Goal: Register for event/course

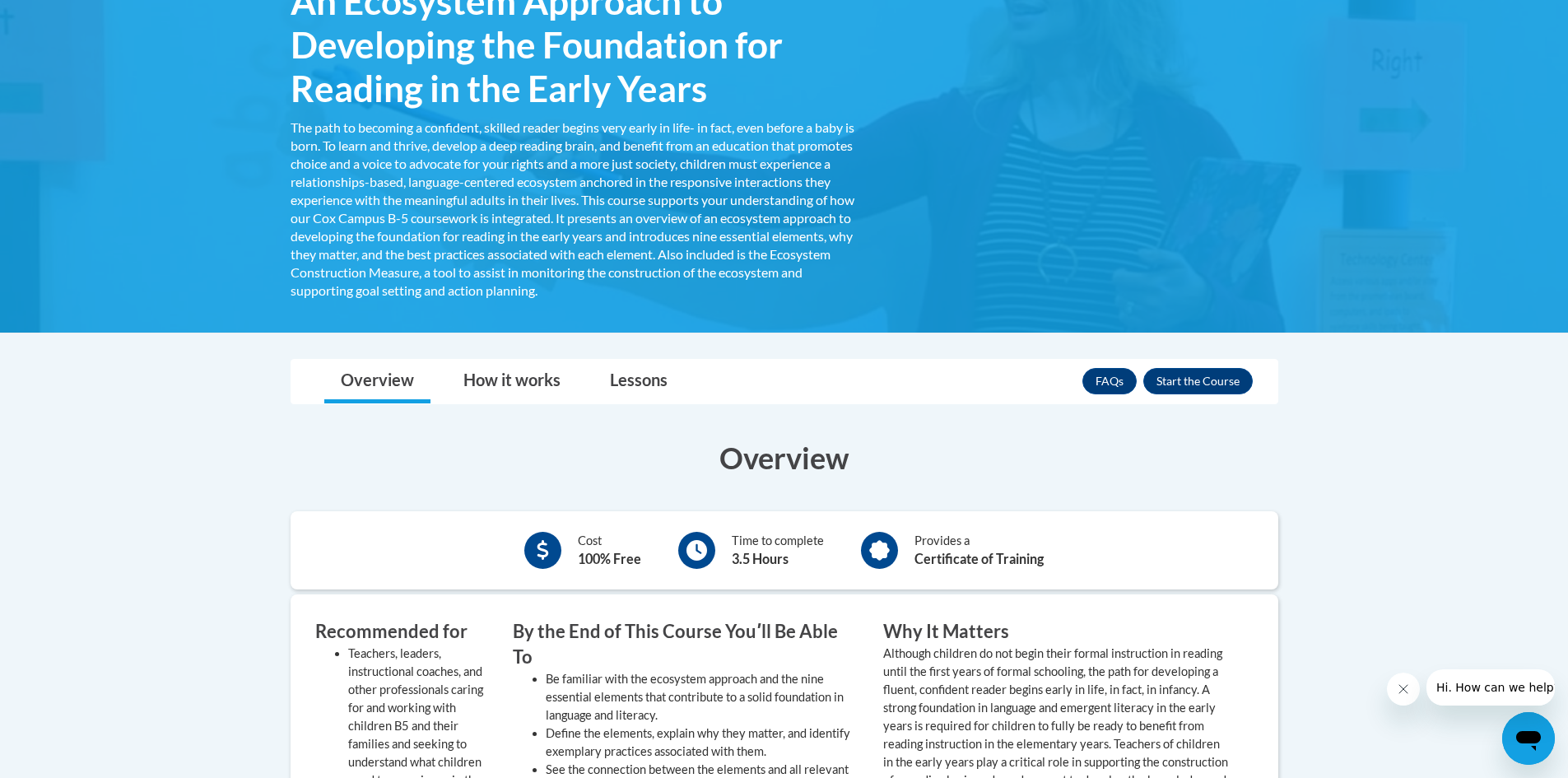
scroll to position [165, 0]
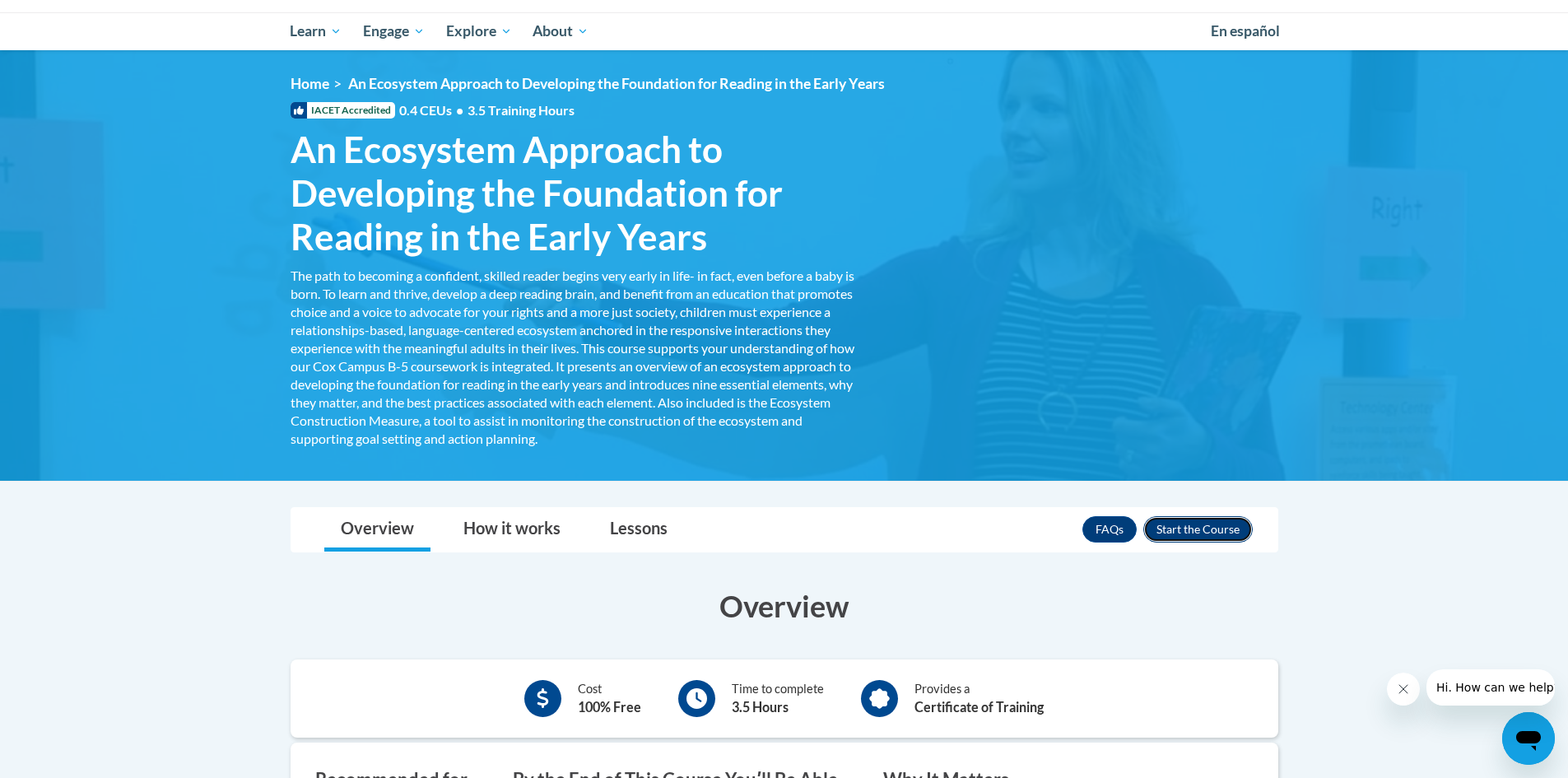
click at [1193, 520] on button "Enroll" at bounding box center [1198, 528] width 109 height 26
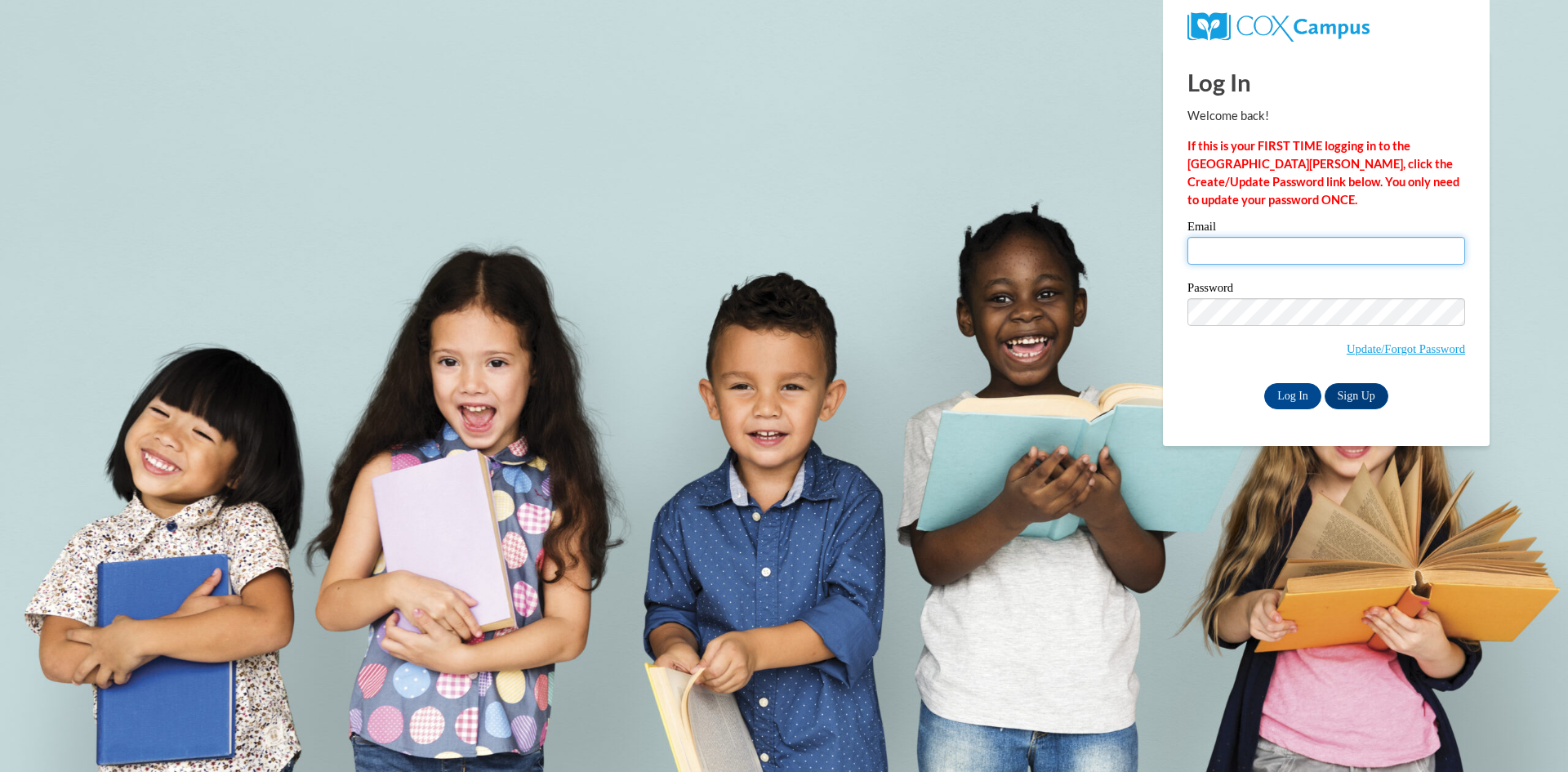
click at [1283, 248] on input "Email" at bounding box center [1326, 250] width 277 height 28
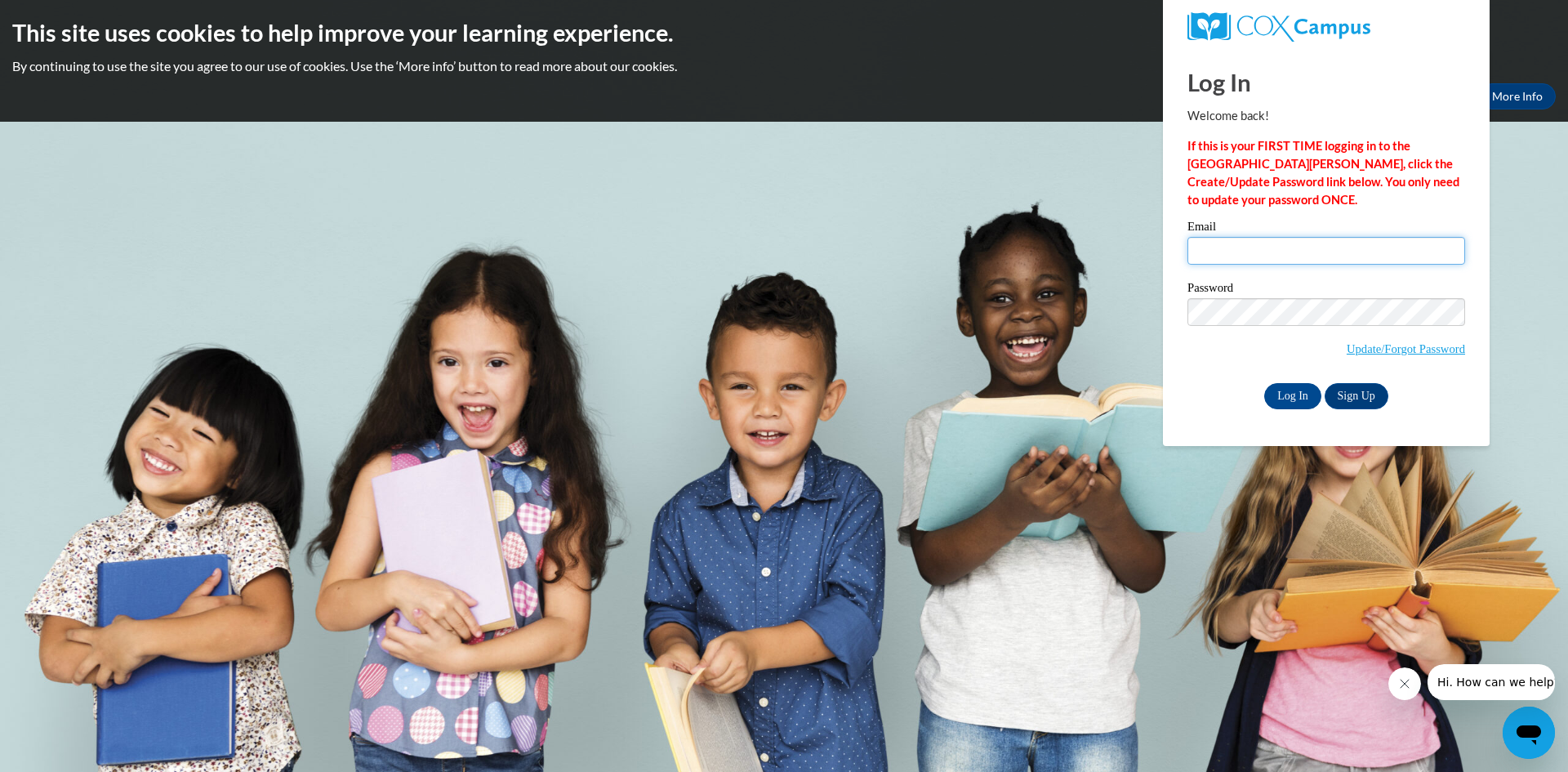
click at [1275, 245] on input "Email" at bounding box center [1326, 250] width 277 height 28
type input "abcole@mail.lipscomb.edu"
click at [1365, 389] on link "Sign Up" at bounding box center [1356, 396] width 63 height 26
click at [1360, 394] on link "Sign Up" at bounding box center [1356, 396] width 63 height 26
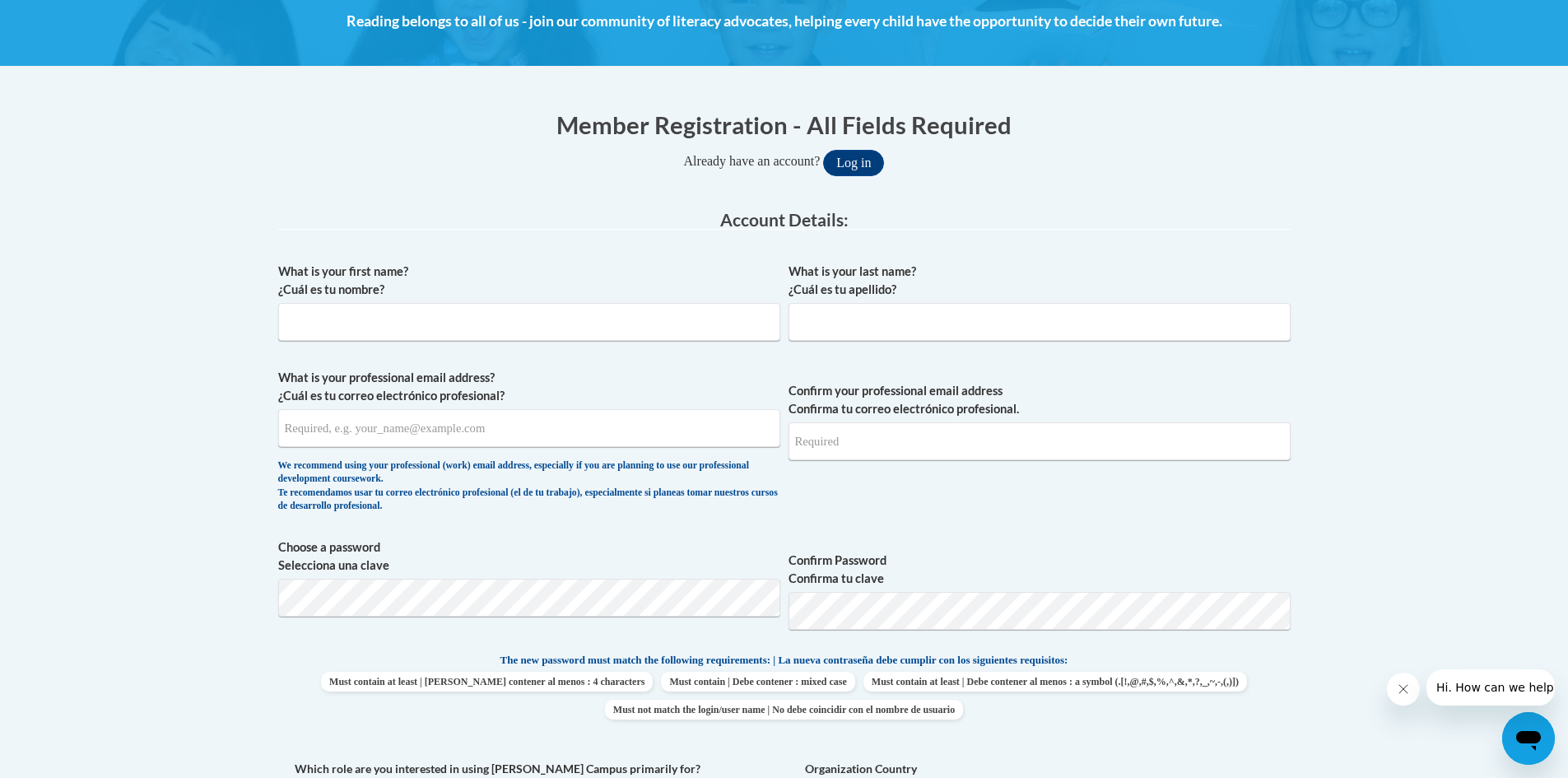
scroll to position [247, 0]
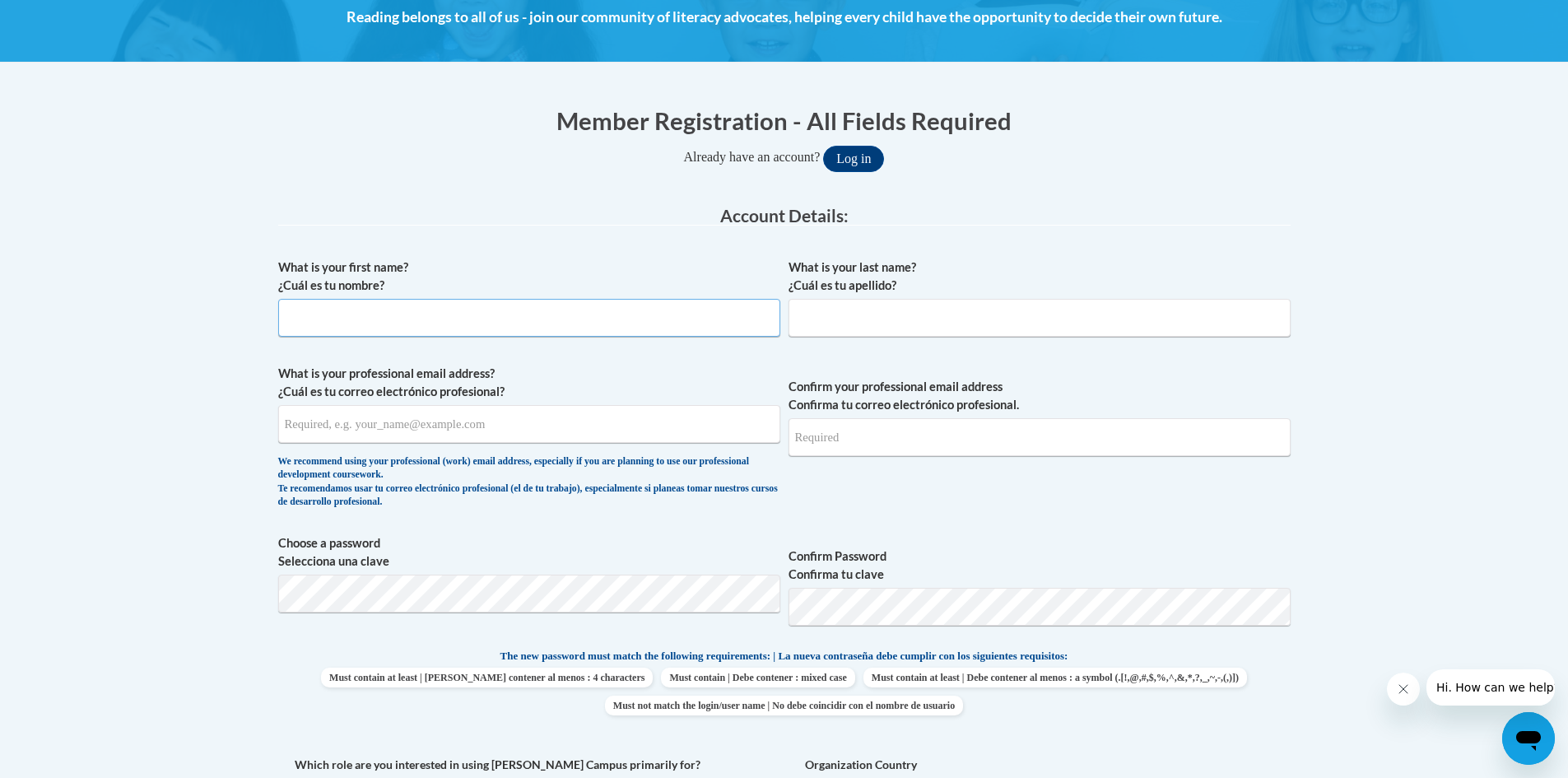
click at [470, 313] on input "What is your first name? ¿Cuál es tu nombre?" at bounding box center [529, 318] width 502 height 38
type input "Ashley"
type input "c"
type input "Cole"
click at [442, 421] on input "What is your professional email address? ¿Cuál es tu correo electrónico profesi…" at bounding box center [529, 423] width 502 height 38
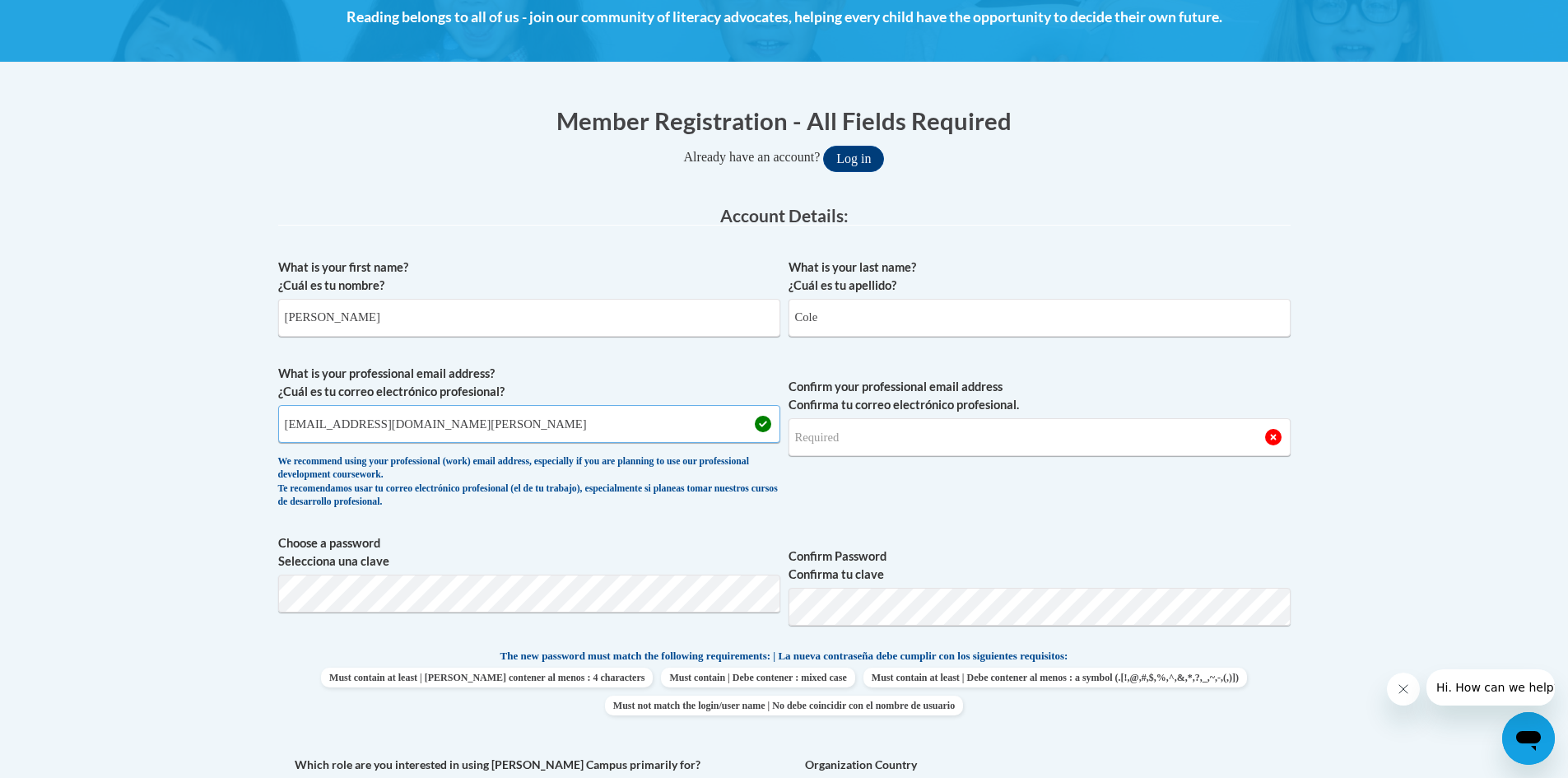
type input "abcole@mail.lipscomb.edu"
click at [857, 448] on input "Confirm your professional email address Confirma tu correo electrónico profesio…" at bounding box center [1040, 437] width 502 height 38
drag, startPoint x: 538, startPoint y: 430, endPoint x: 220, endPoint y: 432, distance: 318.0
click at [220, 432] on body "This site uses cookies to help improve your learning experience. By continuing …" at bounding box center [784, 758] width 1568 height 2010
click at [850, 443] on input "Confirm your professional email address Confirma tu correo electrónico profesio…" at bounding box center [1040, 437] width 502 height 38
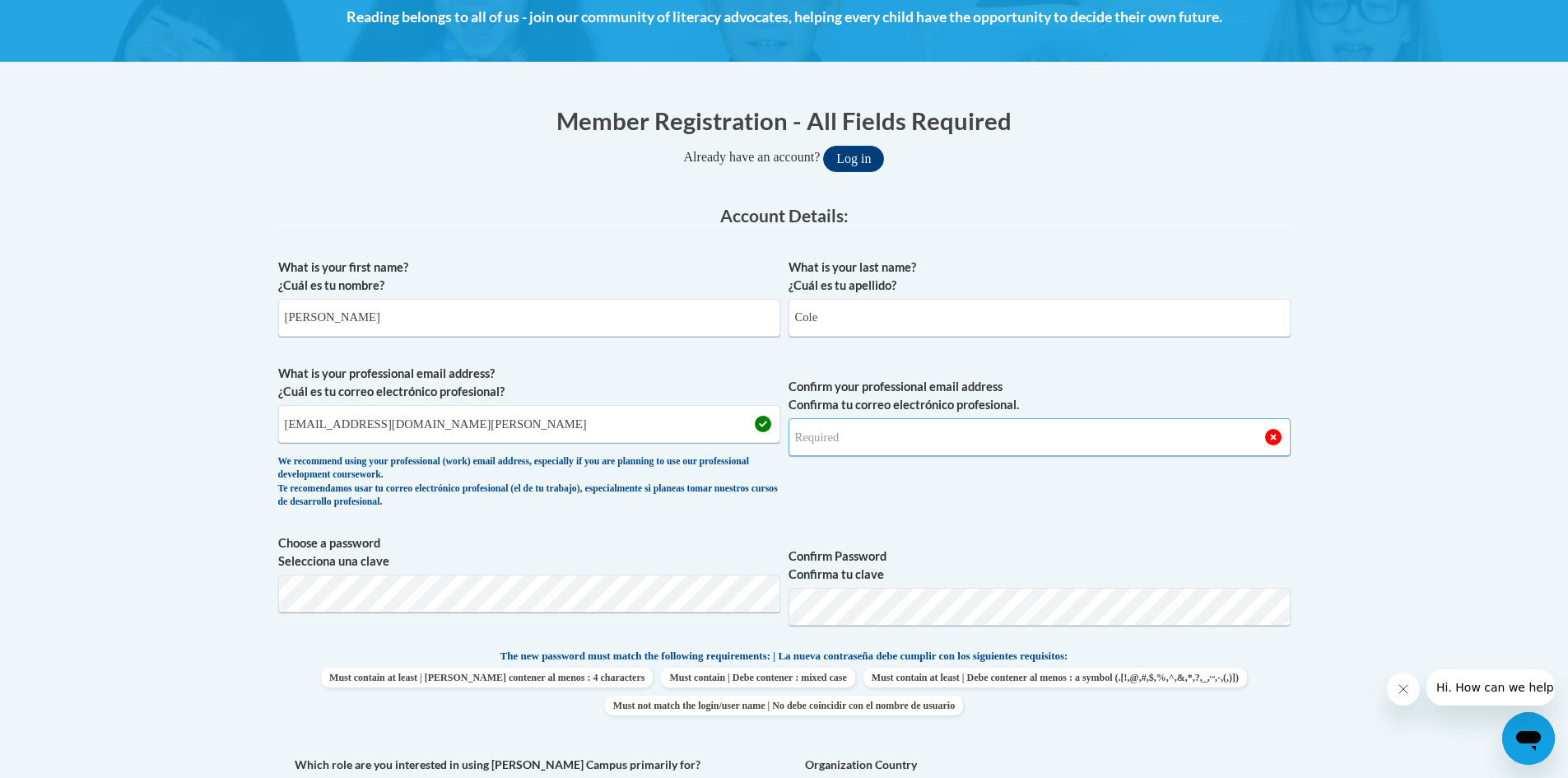
click at [859, 439] on input "Confirm your professional email address Confirma tu correo electrónico profesio…" at bounding box center [1040, 437] width 502 height 38
type input "abcole@mail.lipscomb.edu"
click at [1019, 506] on span "Confirm your professional email address Confirma tu correo electrónico profesio…" at bounding box center [1040, 440] width 502 height 152
click at [983, 535] on span "Confirm Password Confirma tu clave" at bounding box center [1040, 586] width 502 height 104
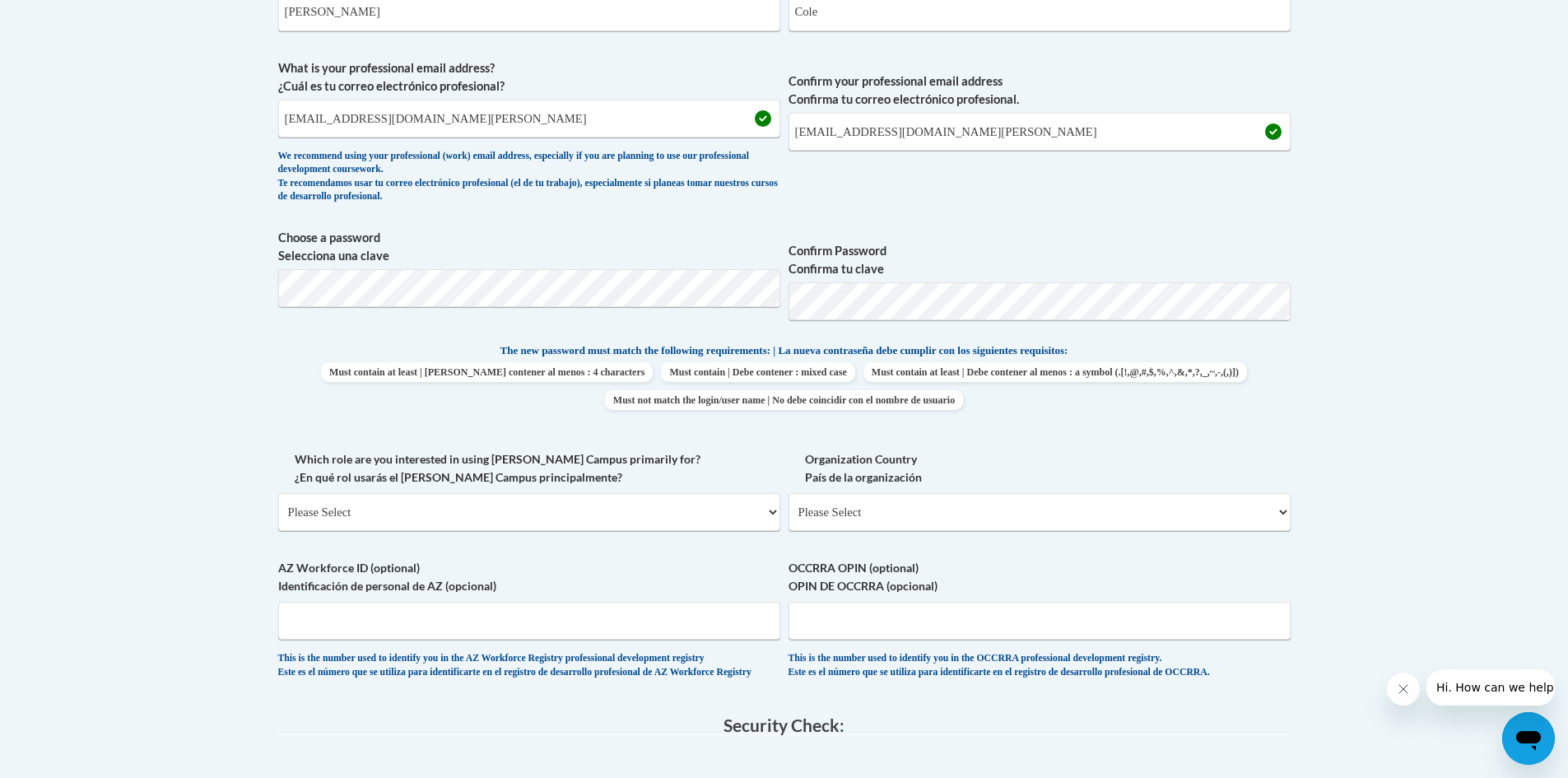
scroll to position [659, 0]
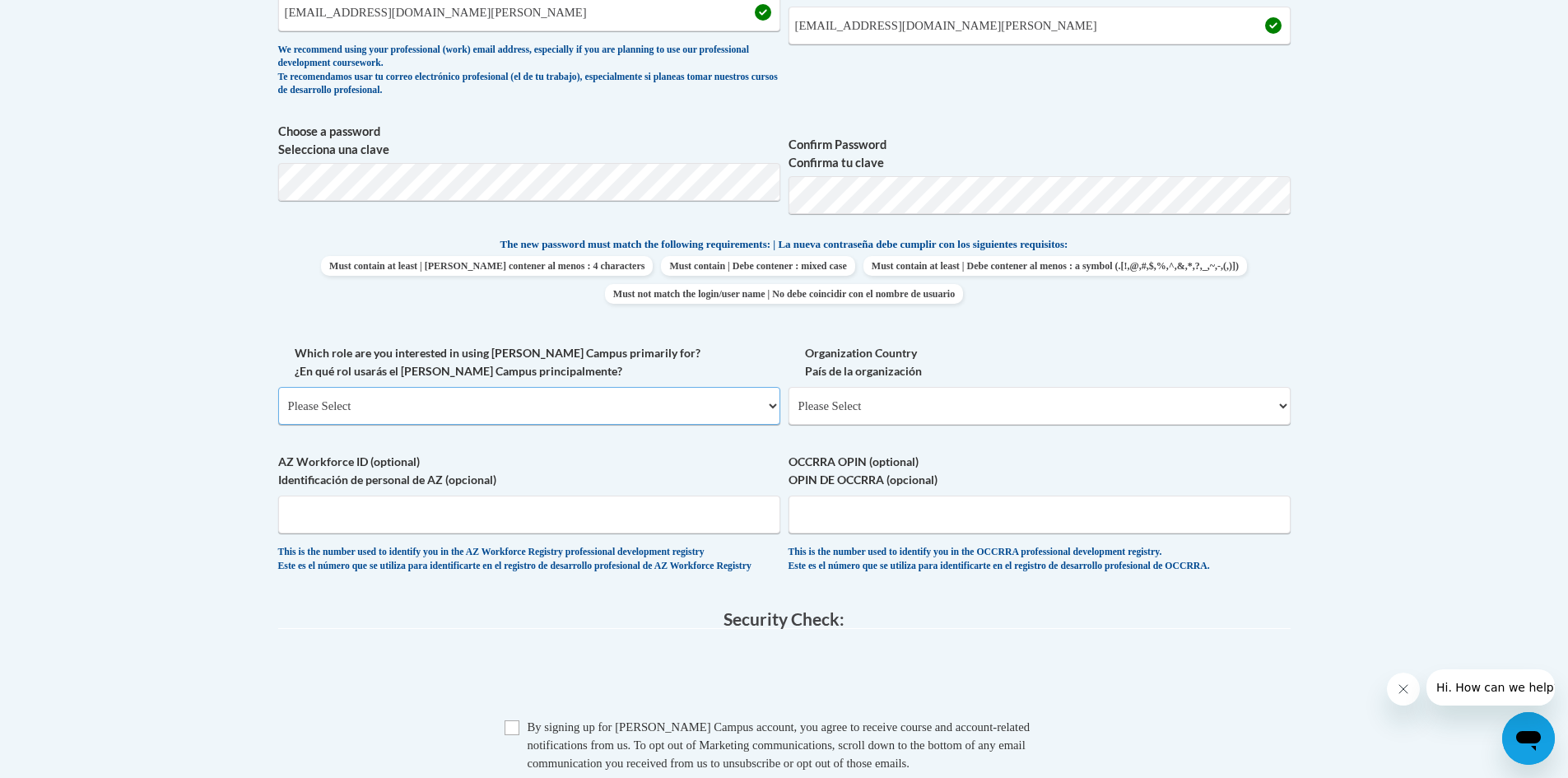
click at [748, 400] on select "Please Select College/University | Colegio/Universidad Community/Nonprofit Part…" at bounding box center [529, 406] width 502 height 38
click at [278, 387] on select "Please Select College/University | Colegio/Universidad Community/Nonprofit Part…" at bounding box center [529, 406] width 502 height 38
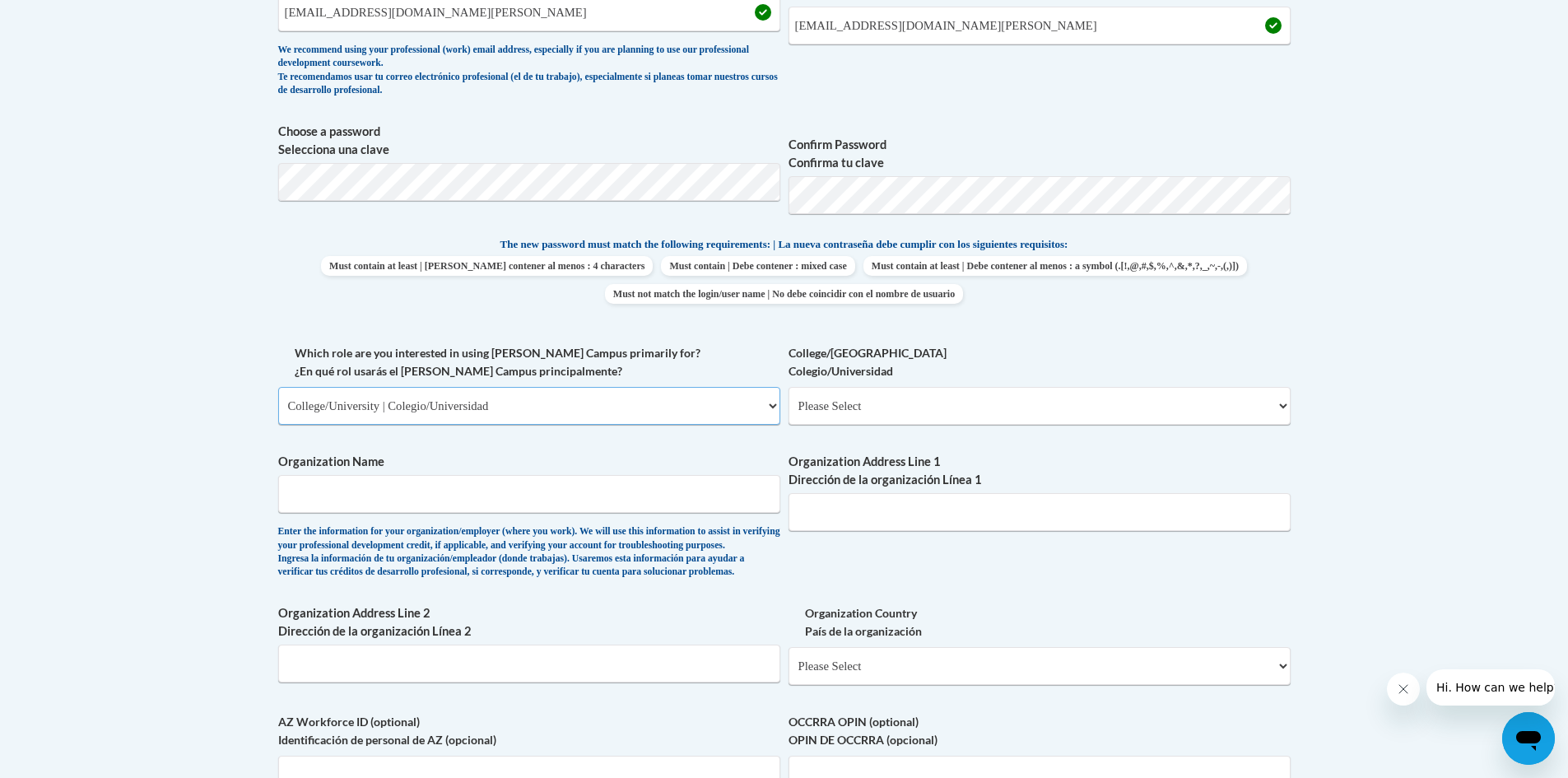
click at [679, 413] on select "Please Select College/University | Colegio/Universidad Community/Nonprofit Part…" at bounding box center [529, 406] width 502 height 38
select select "fbf2d438-af2f-41f8-98f1-81c410e29de3"
click at [278, 387] on select "Please Select College/University | Colegio/Universidad Community/Nonprofit Part…" at bounding box center [529, 406] width 502 height 38
click at [931, 407] on select "Please Select Early Learning/Daycare Teacher/Family Home Care Provider | Maestr…" at bounding box center [1040, 406] width 502 height 38
select select "8e40623d-54d0-45cd-9f92-5df65cd3f8cf"
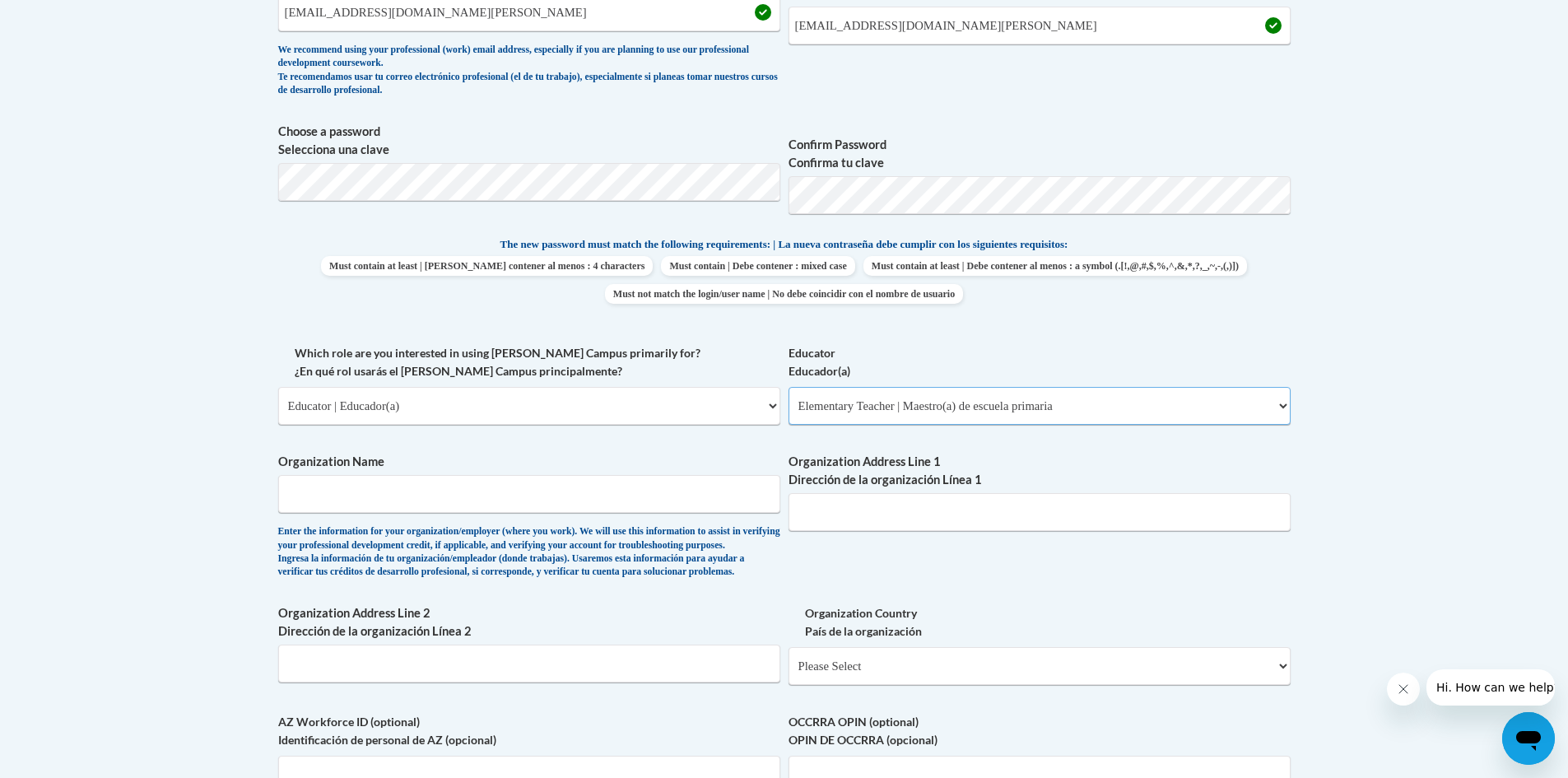
click at [789, 387] on select "Please Select Early Learning/Daycare Teacher/Family Home Care Provider | Maestr…" at bounding box center [1040, 406] width 502 height 38
click at [562, 492] on input "Organization Name" at bounding box center [529, 493] width 502 height 38
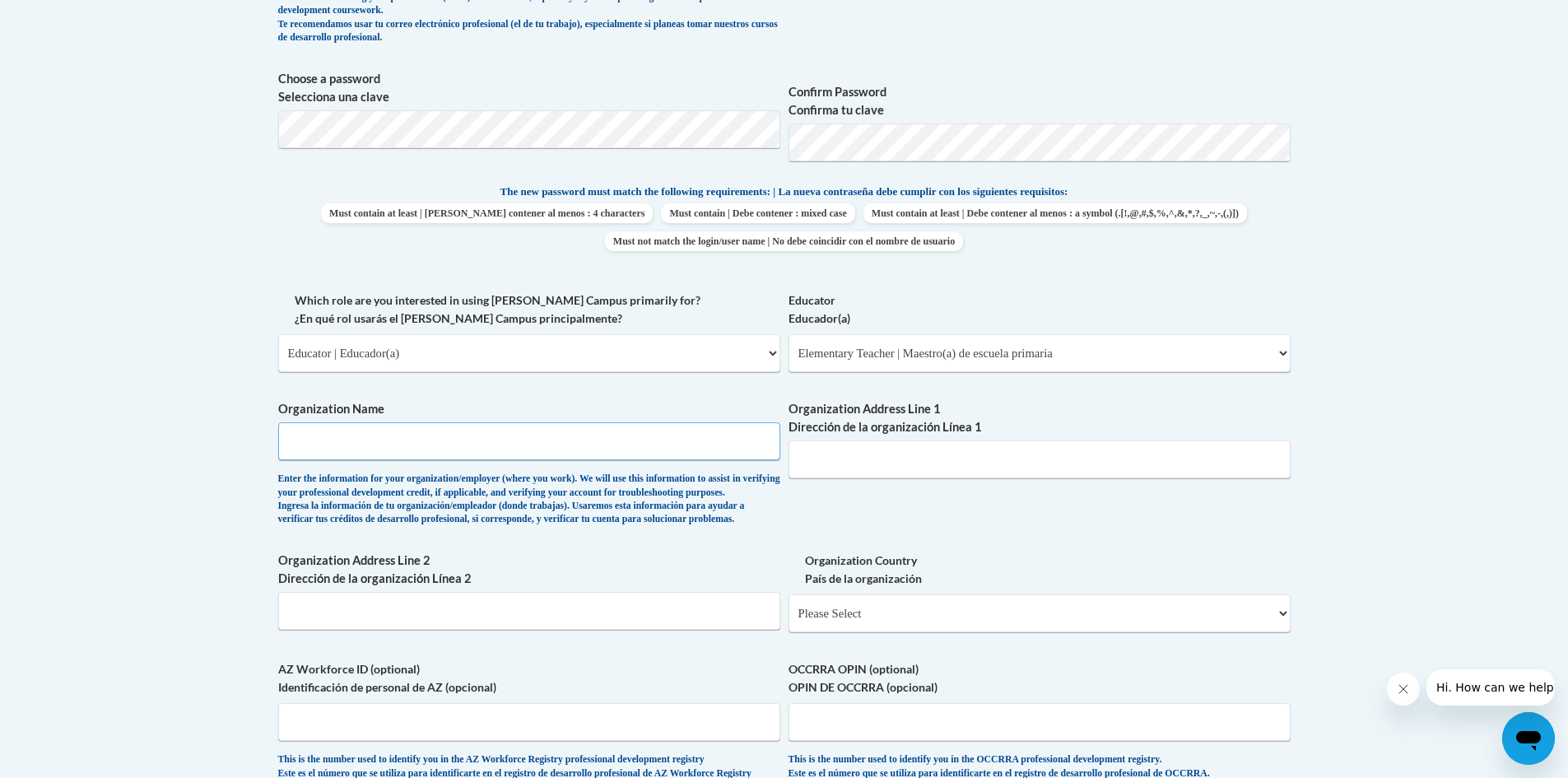
scroll to position [741, 0]
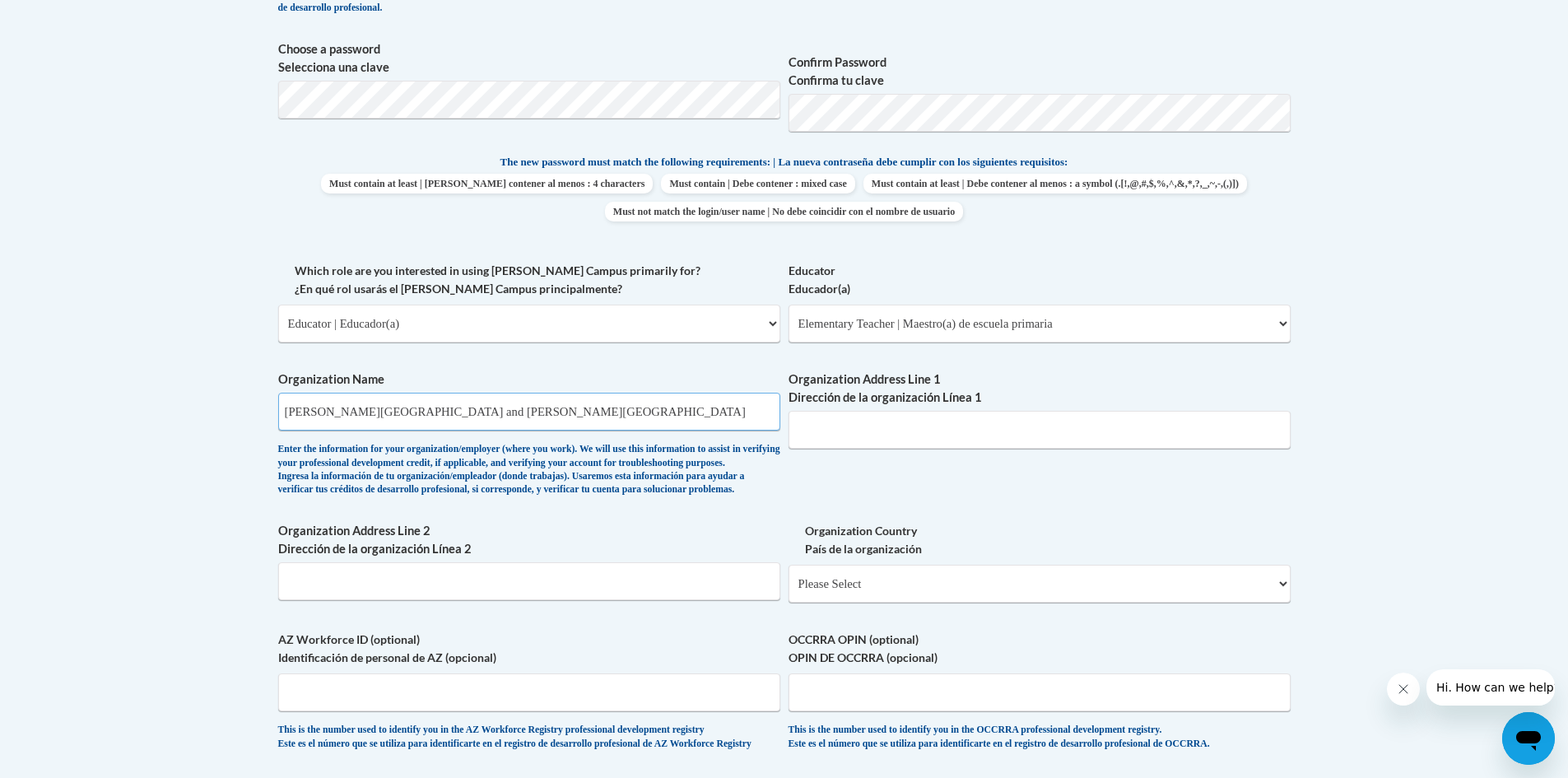
type input "Lipscomb University and Wilson County Schools"
drag, startPoint x: 917, startPoint y: 412, endPoint x: 917, endPoint y: 424, distance: 12.0
click at [917, 413] on input "Organization Address Line 1 Dirección de la organización Línea 1" at bounding box center [1040, 429] width 502 height 38
paste input "1 University Park Dr, Nashville, TN 37204"
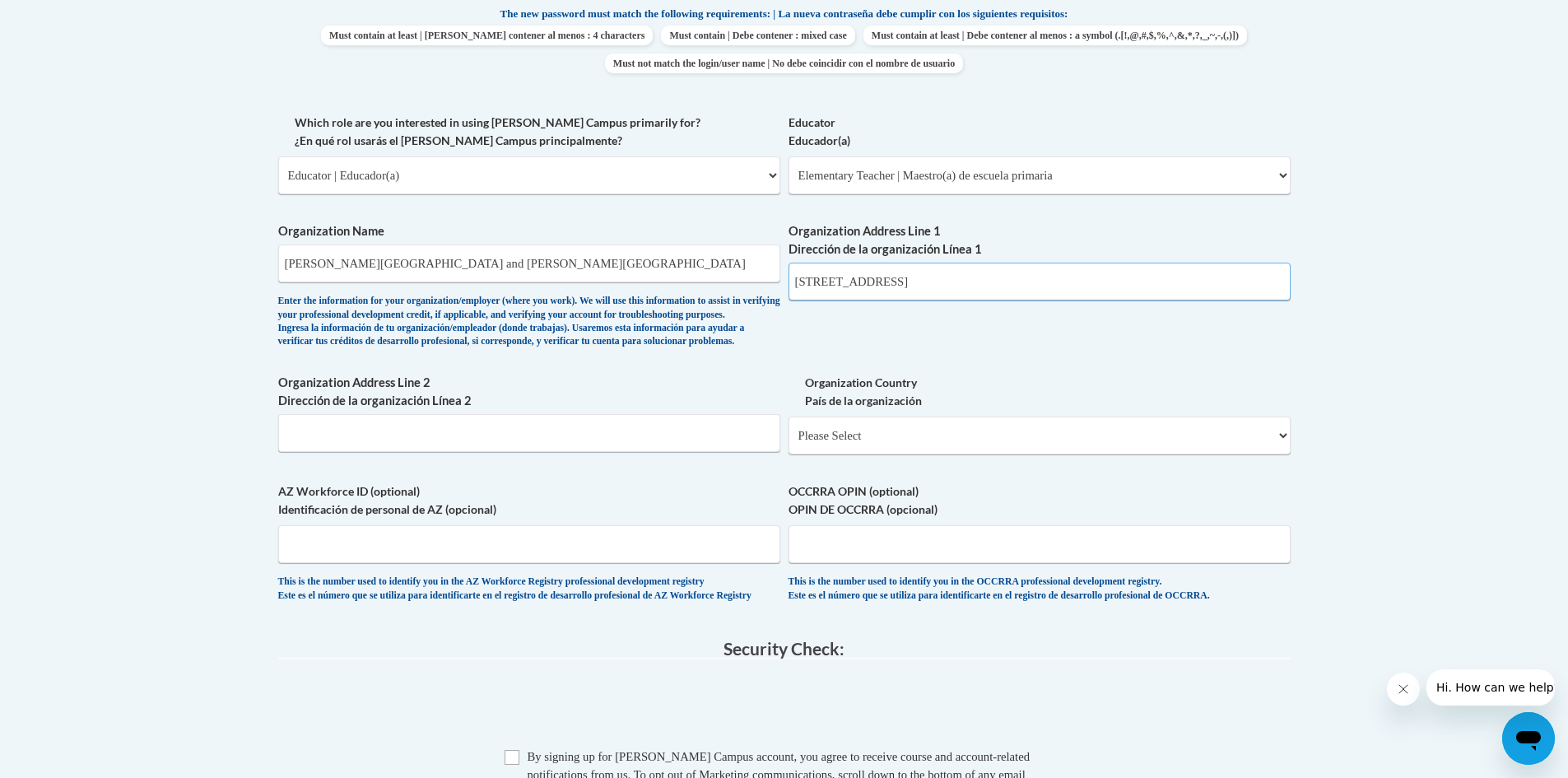
scroll to position [906, 0]
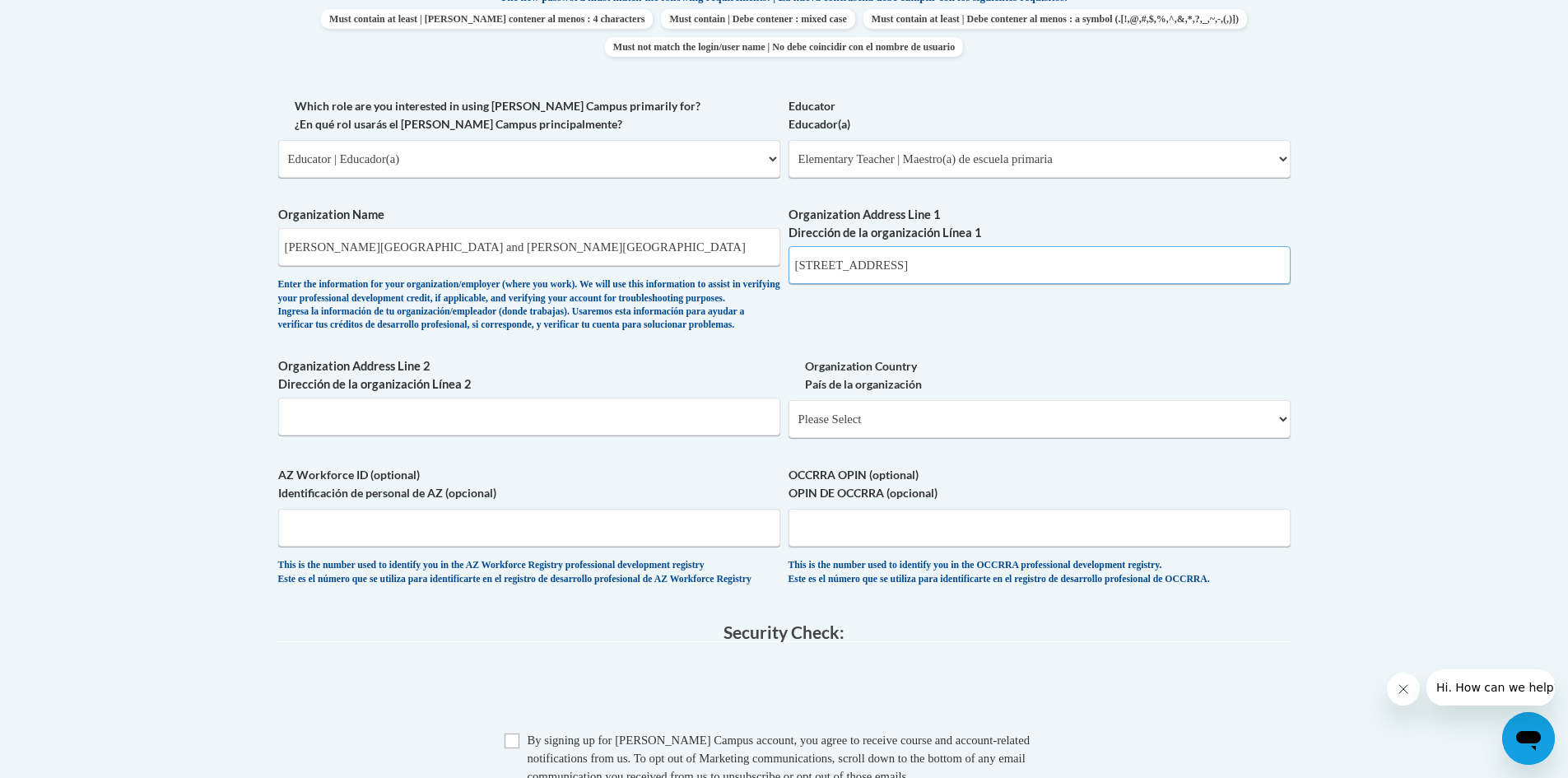
type input "1 University Park Dr, Nashville, TN 37204"
click at [590, 435] on input "Organization Address Line 2 Dirección de la organización Línea 2" at bounding box center [529, 416] width 502 height 38
paste input "1003 Woodridge Pl, Mt. Juliet, TN 37122"
type input "1003 Woodridge Pl, Mt. Juliet, TN 37122"
click at [864, 438] on select "Please Select United States | Estados Unidos Outside of the United States | Fue…" at bounding box center [1040, 418] width 502 height 38
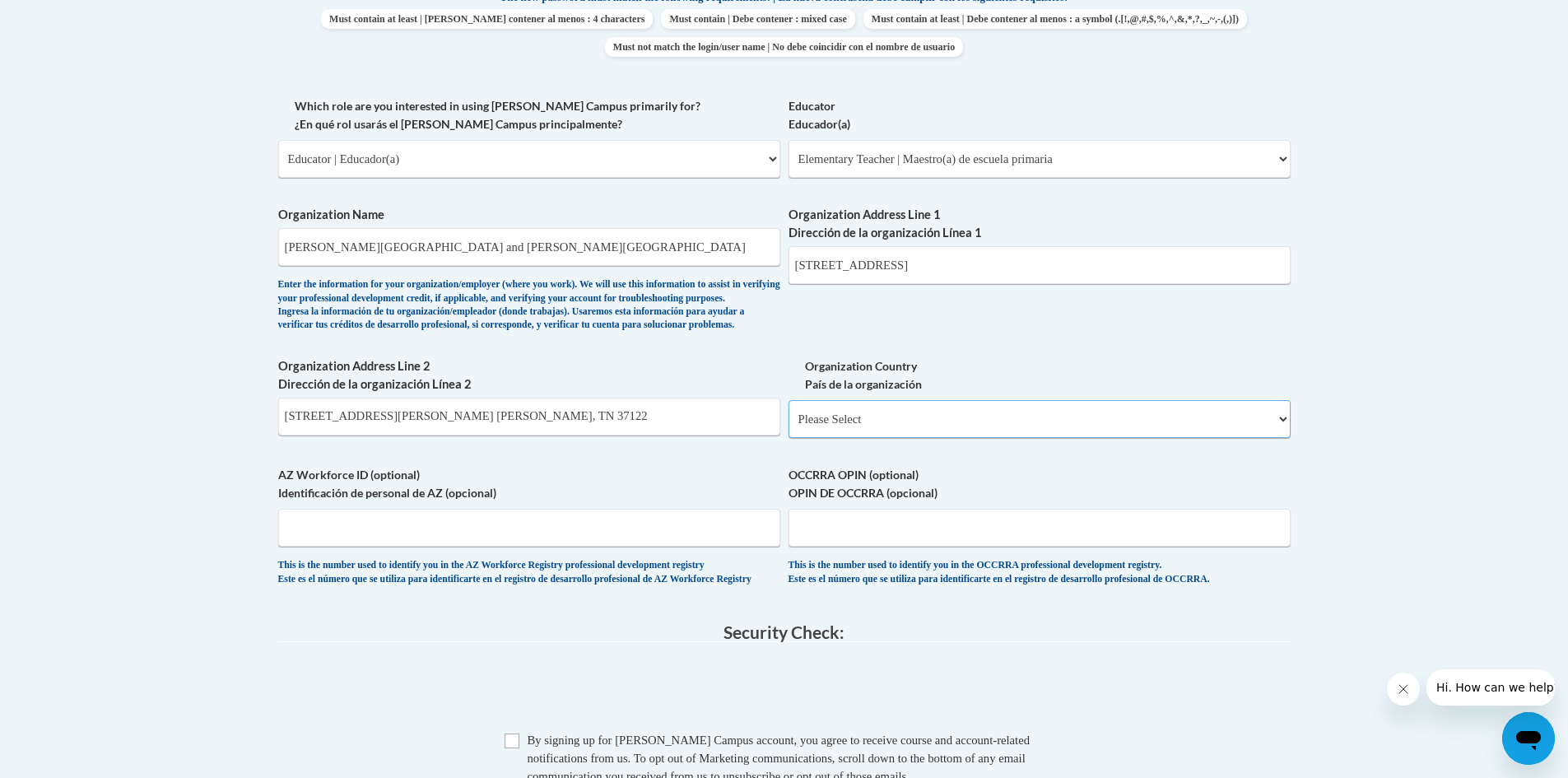
select select "ad49bcad-a171-4b2e-b99c-48b446064914"
click at [789, 427] on select "Please Select United States | Estados Unidos Outside of the United States | Fue…" at bounding box center [1040, 418] width 502 height 38
select select
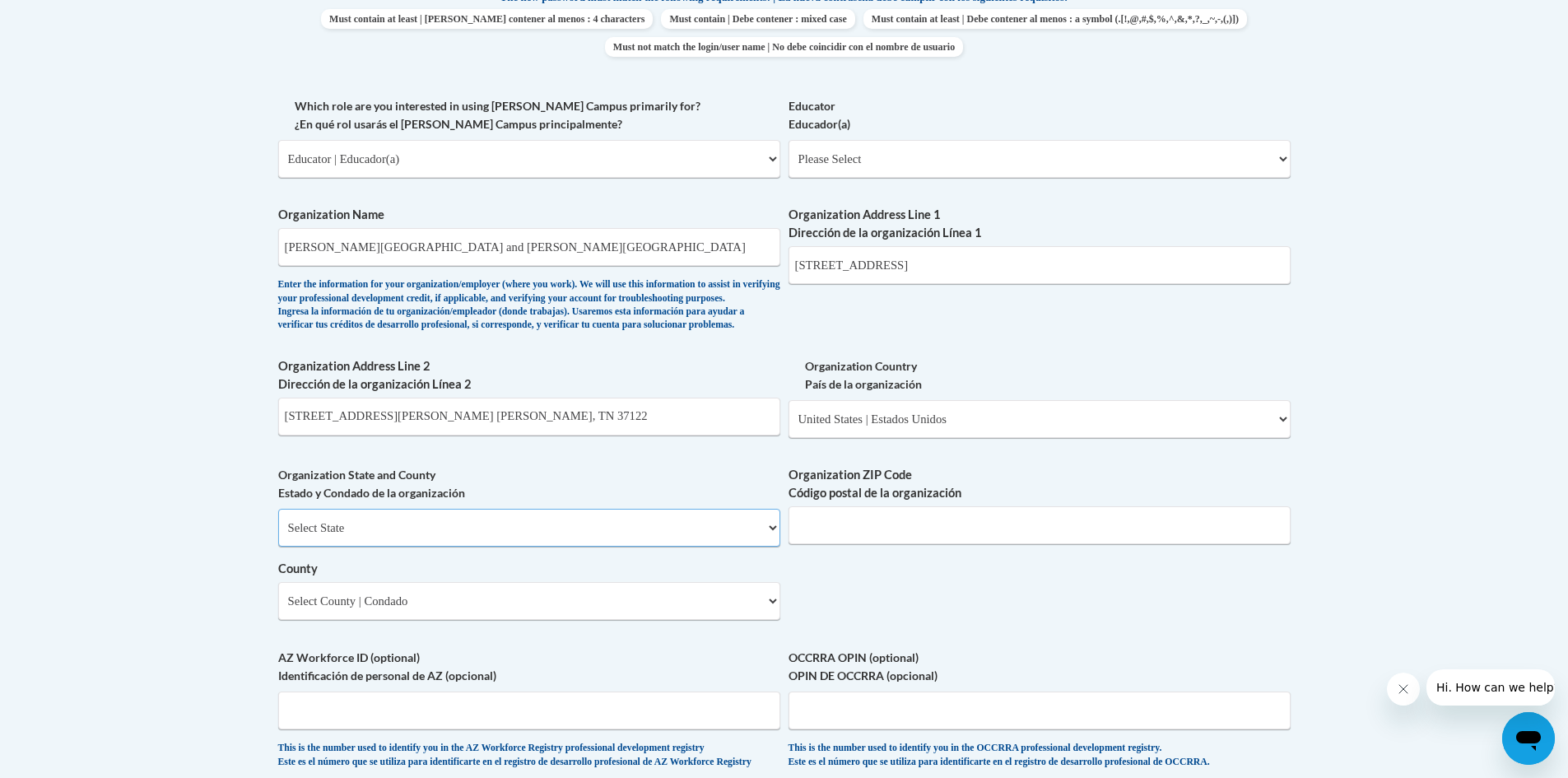
click at [566, 547] on select "Select State Alabama Alaska Arizona Arkansas California Colorado Connecticut De…" at bounding box center [529, 528] width 502 height 38
select select "Tennessee"
click at [278, 536] on select "Select State Alabama Alaska Arizona Arkansas California Colorado Connecticut De…" at bounding box center [529, 528] width 502 height 38
click at [863, 544] on input "Organization ZIP Code Código postal de la organización" at bounding box center [1040, 525] width 502 height 38
click at [479, 435] on input "1003 Woodridge Pl, Mt. Juliet, TN 37122" at bounding box center [529, 416] width 502 height 38
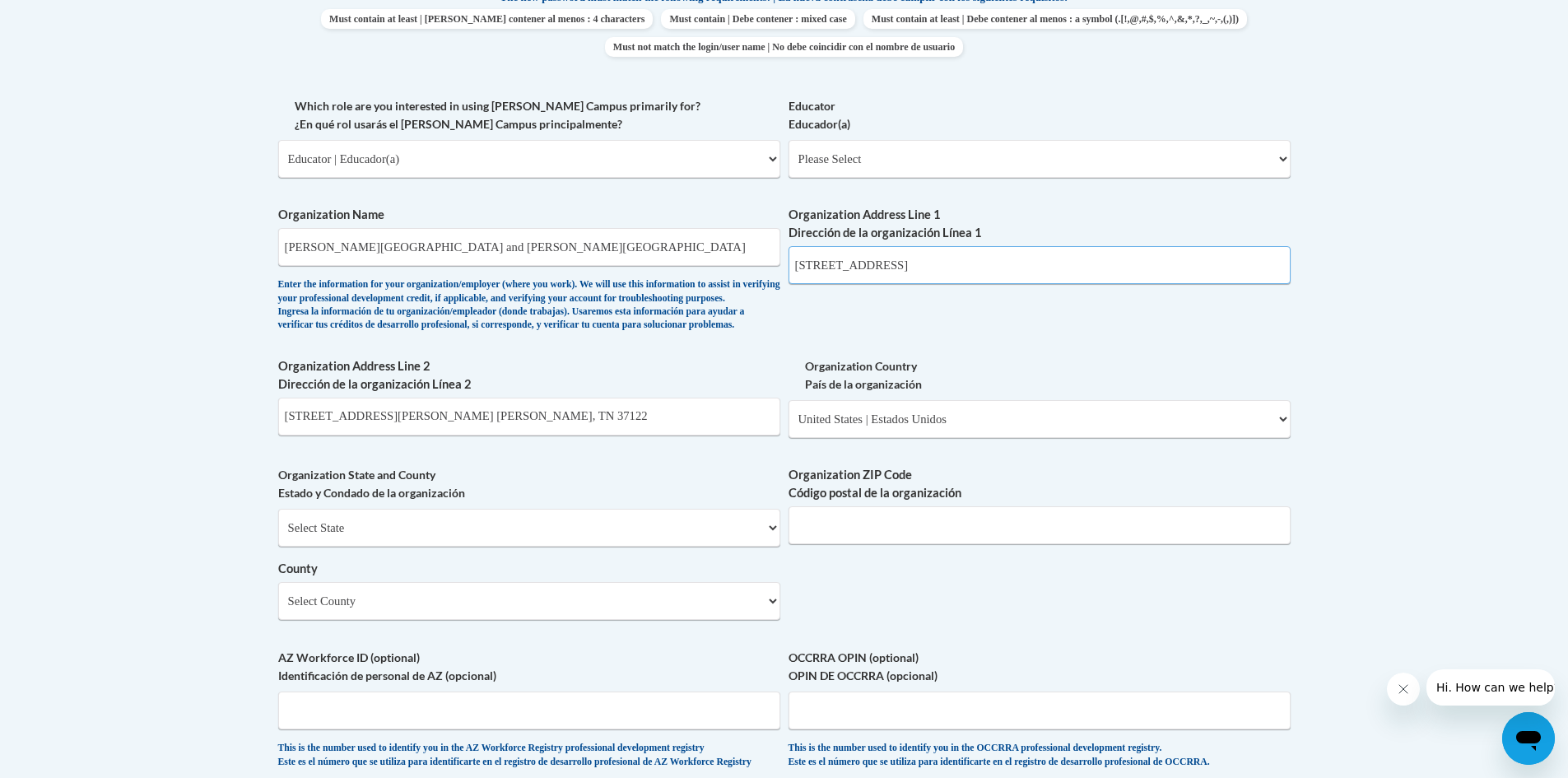
drag, startPoint x: 1035, startPoint y: 259, endPoint x: 981, endPoint y: 268, distance: 54.7
click at [981, 268] on input "1 University Park Dr, Nashville, TN 37204" at bounding box center [1040, 265] width 502 height 38
click at [931, 544] on input "Organization ZIP Code Código postal de la organización" at bounding box center [1040, 525] width 502 height 38
paste input "37204"
type input "37204"
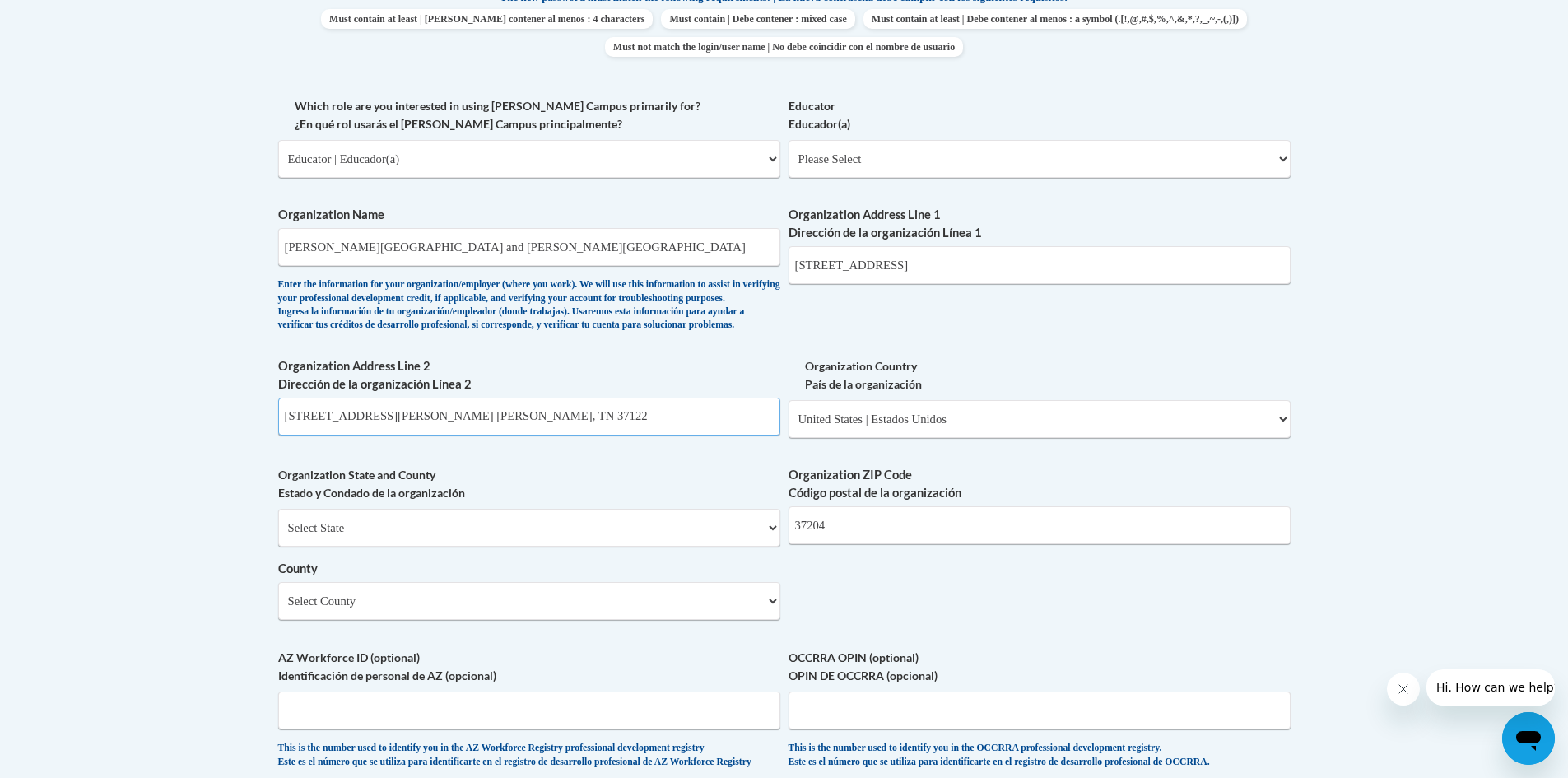
drag, startPoint x: 553, startPoint y: 431, endPoint x: 469, endPoint y: 439, distance: 84.4
click at [469, 435] on input "1003 Woodridge Pl, Mt. Juliet, TN 37122" at bounding box center [529, 416] width 502 height 38
type input "1003 Woodridge Pl, Mt. Juliet, TN"
drag, startPoint x: 1017, startPoint y: 261, endPoint x: 980, endPoint y: 267, distance: 37.5
click at [980, 267] on input "1 University Park Dr, Nashville, TN 37204" at bounding box center [1040, 265] width 502 height 38
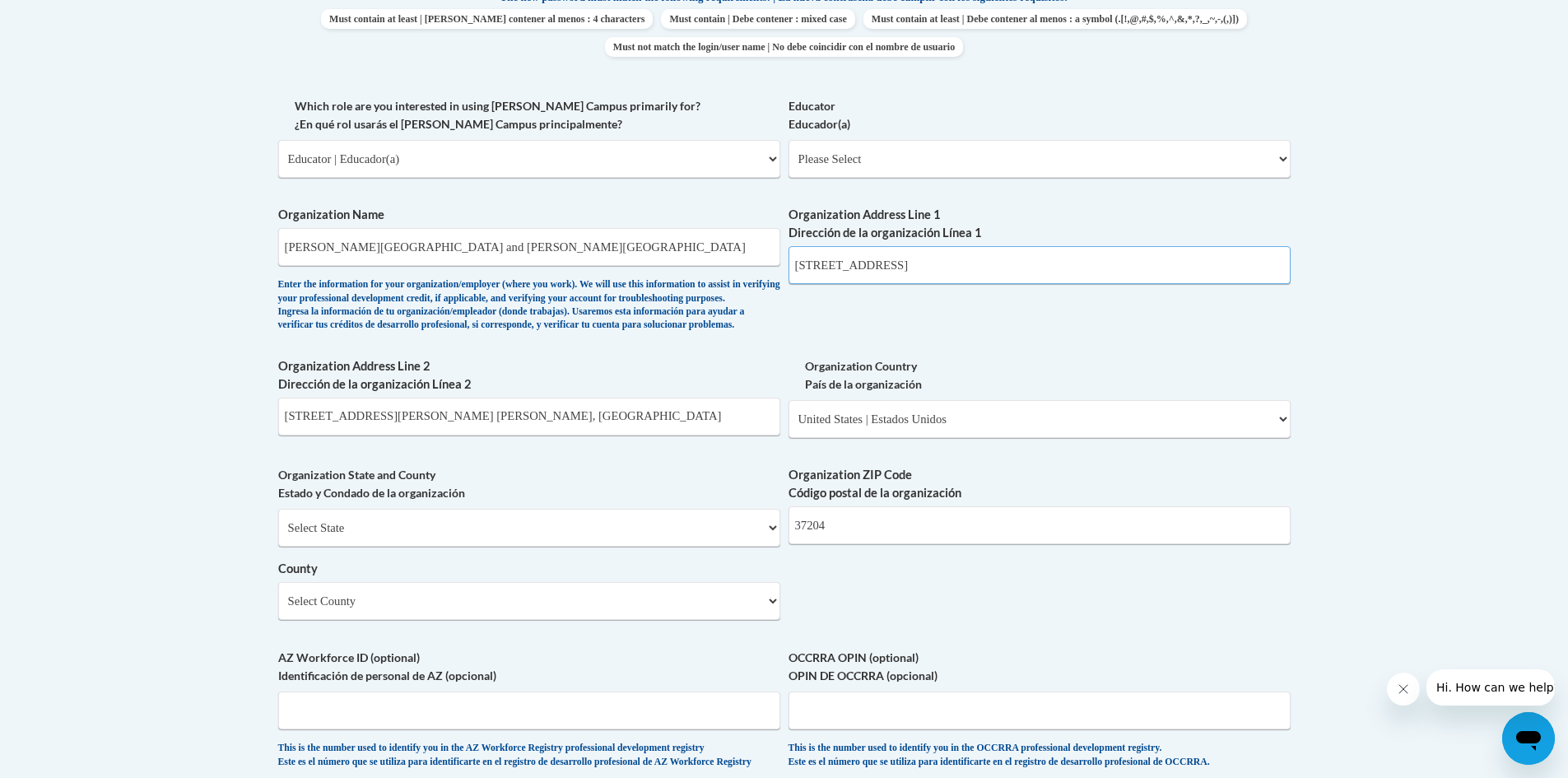
type input "1 University Park Dr, Nashville, TN"
click at [520, 620] on select "Select County Anderson Bedford Benton Bledsoe Blount Bradley Campbell Cannon Ca…" at bounding box center [529, 601] width 502 height 38
select select "Davidson"
click at [278, 609] on select "Select County Anderson Bedford Benton Bledsoe Blount Bradley Campbell Cannon Ca…" at bounding box center [529, 601] width 502 height 38
drag, startPoint x: 448, startPoint y: 454, endPoint x: 210, endPoint y: 472, distance: 238.7
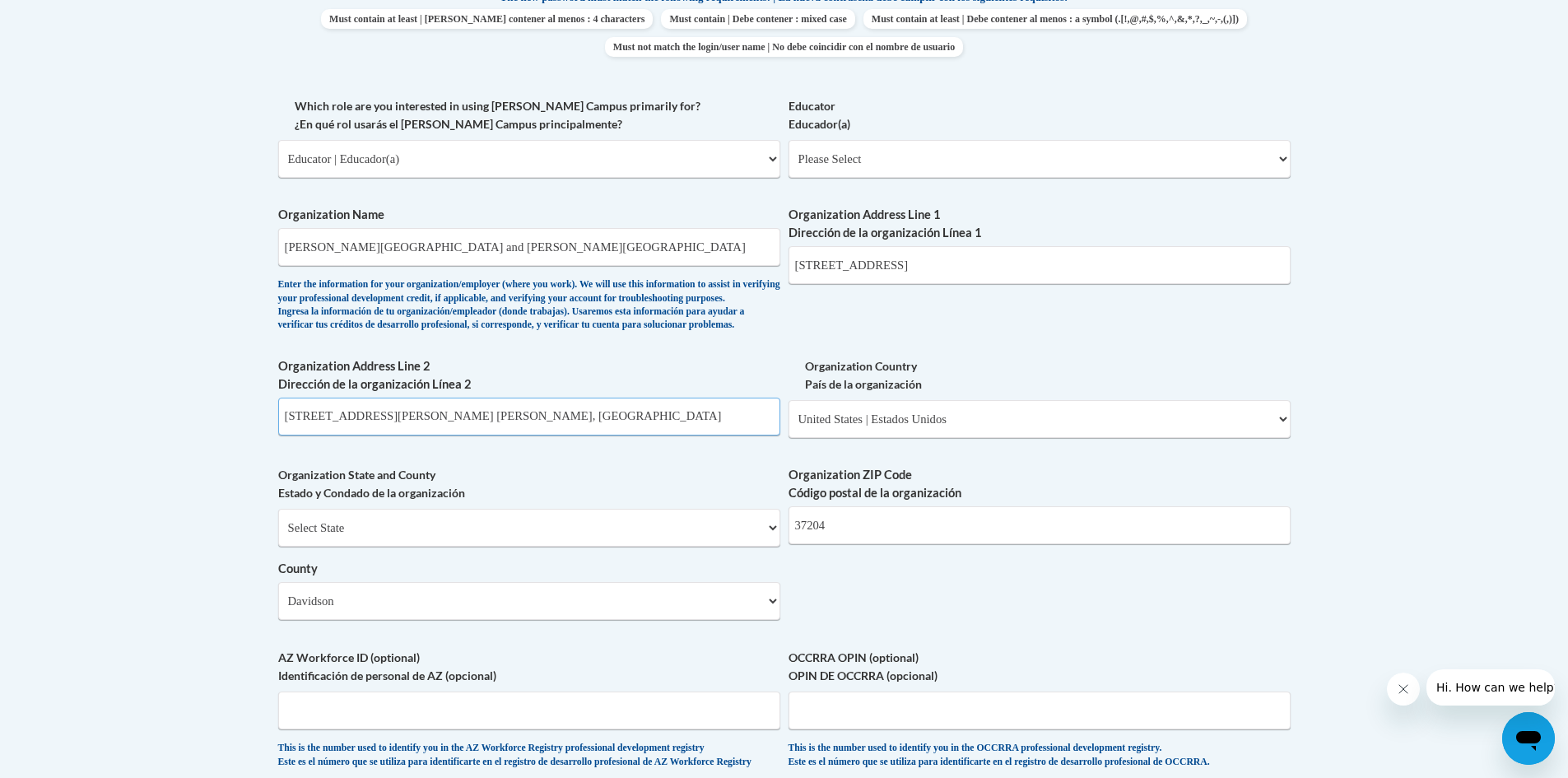
click at [210, 472] on body "This site uses cookies to help improve your learning experience. By continuing …" at bounding box center [784, 320] width 1568 height 2452
click at [910, 341] on div "What is your first name? ¿Cuál es tu nombre? Ashley What is your last name? ¿Cu…" at bounding box center [784, 188] width 1012 height 1194
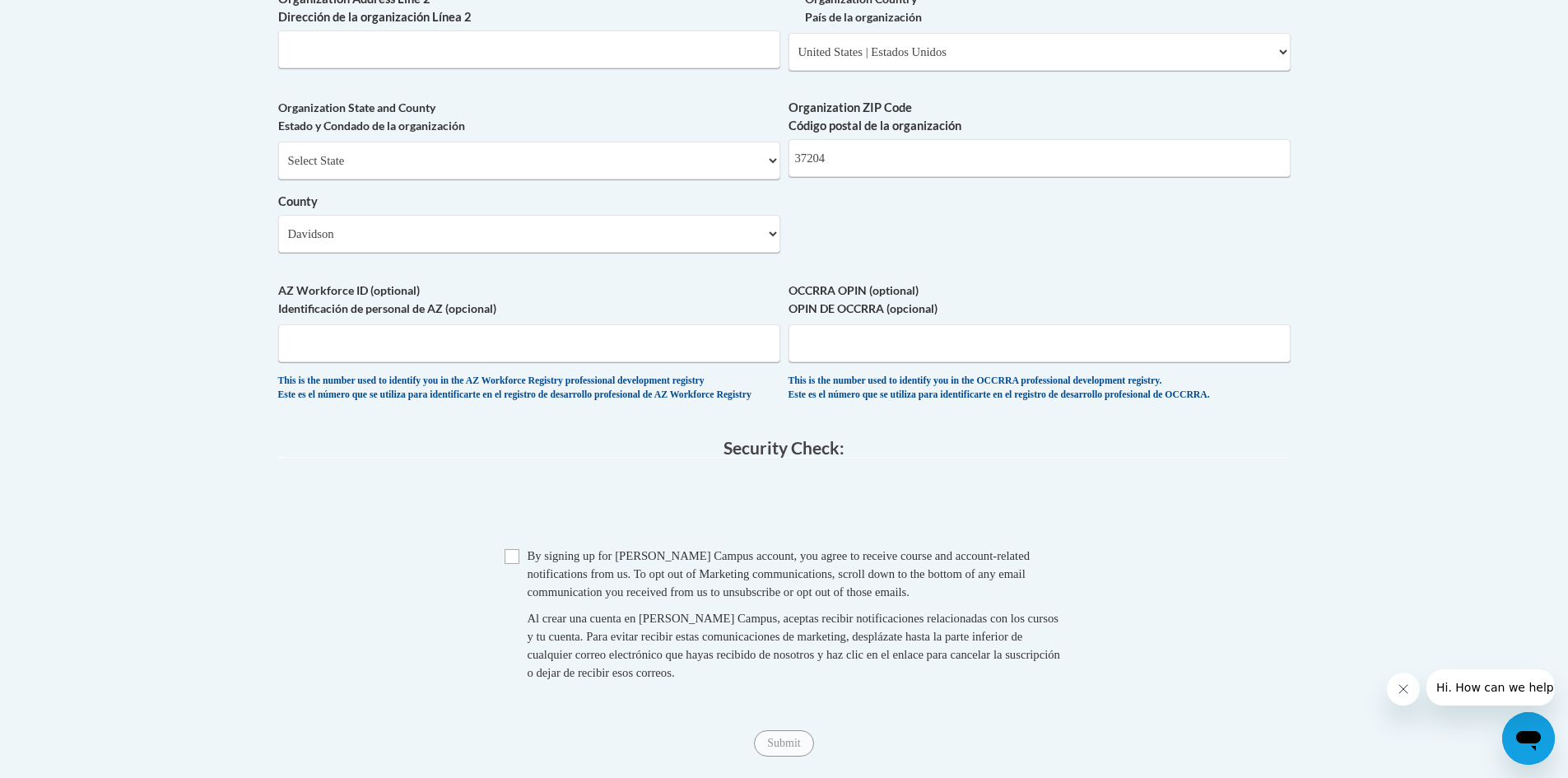
scroll to position [1400, 0]
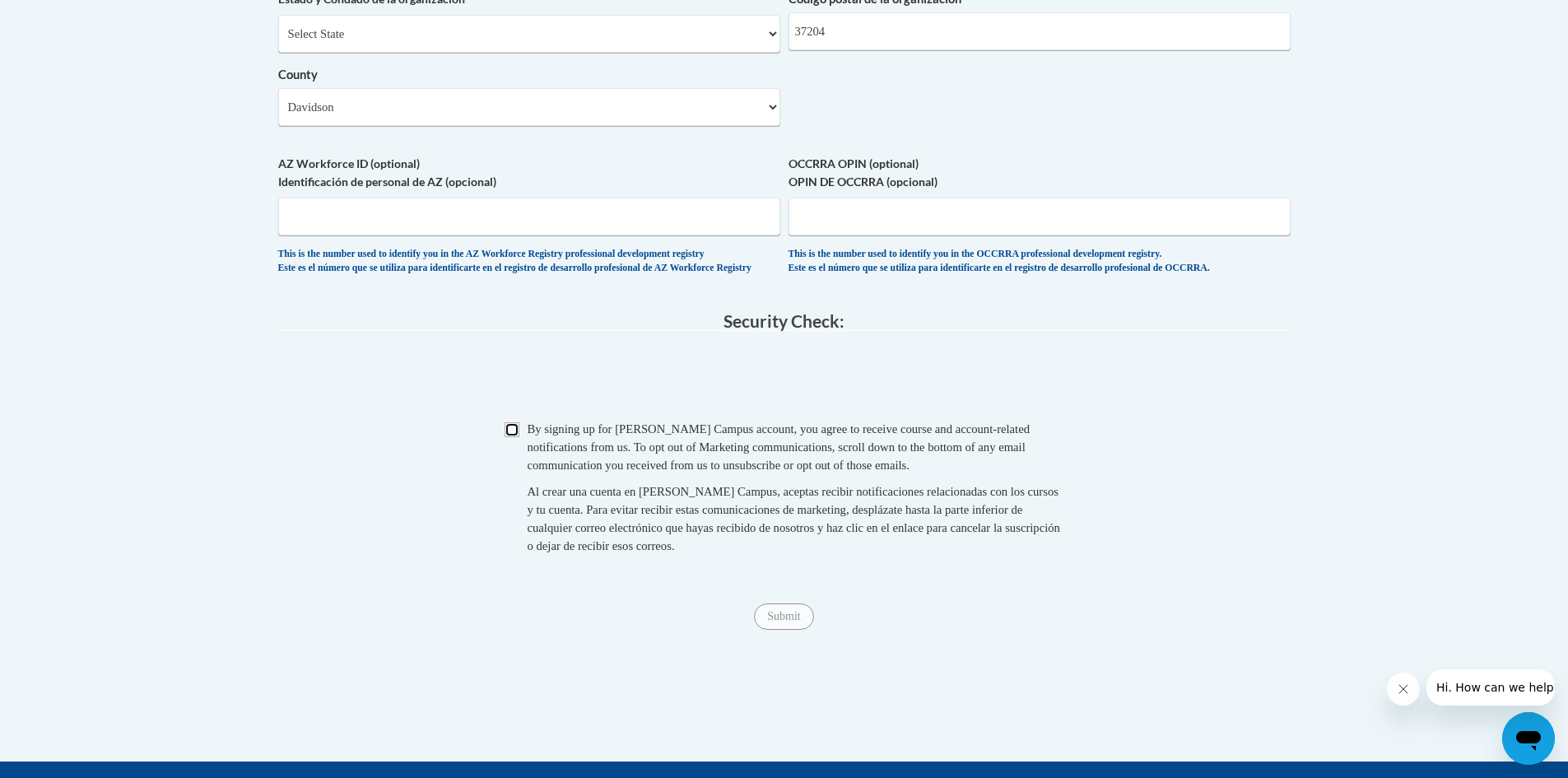
click at [510, 437] on input "Checkbox" at bounding box center [512, 430] width 15 height 15
checkbox input "true"
click at [774, 630] on input "Submit" at bounding box center [784, 616] width 60 height 26
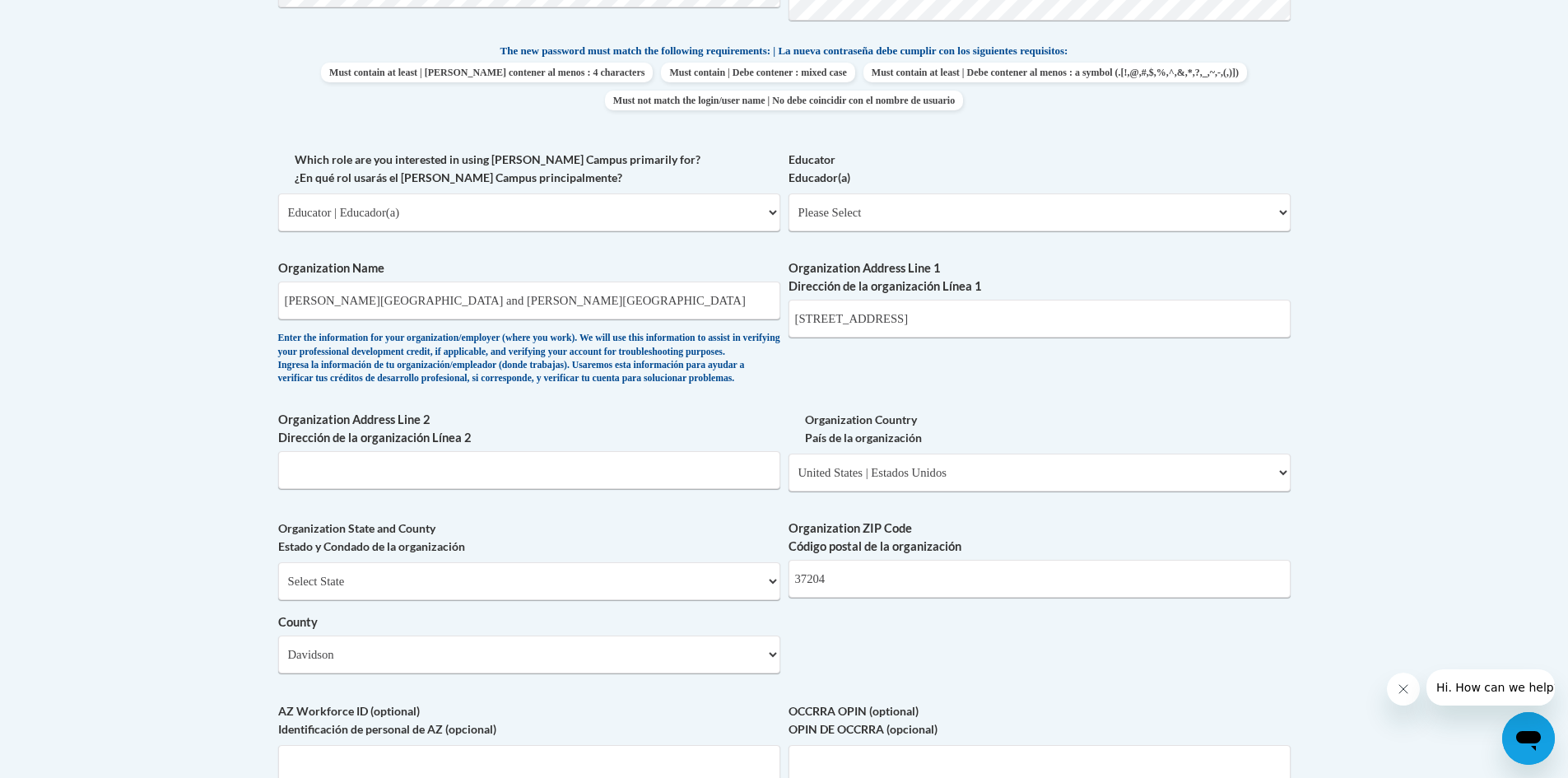
scroll to position [576, 0]
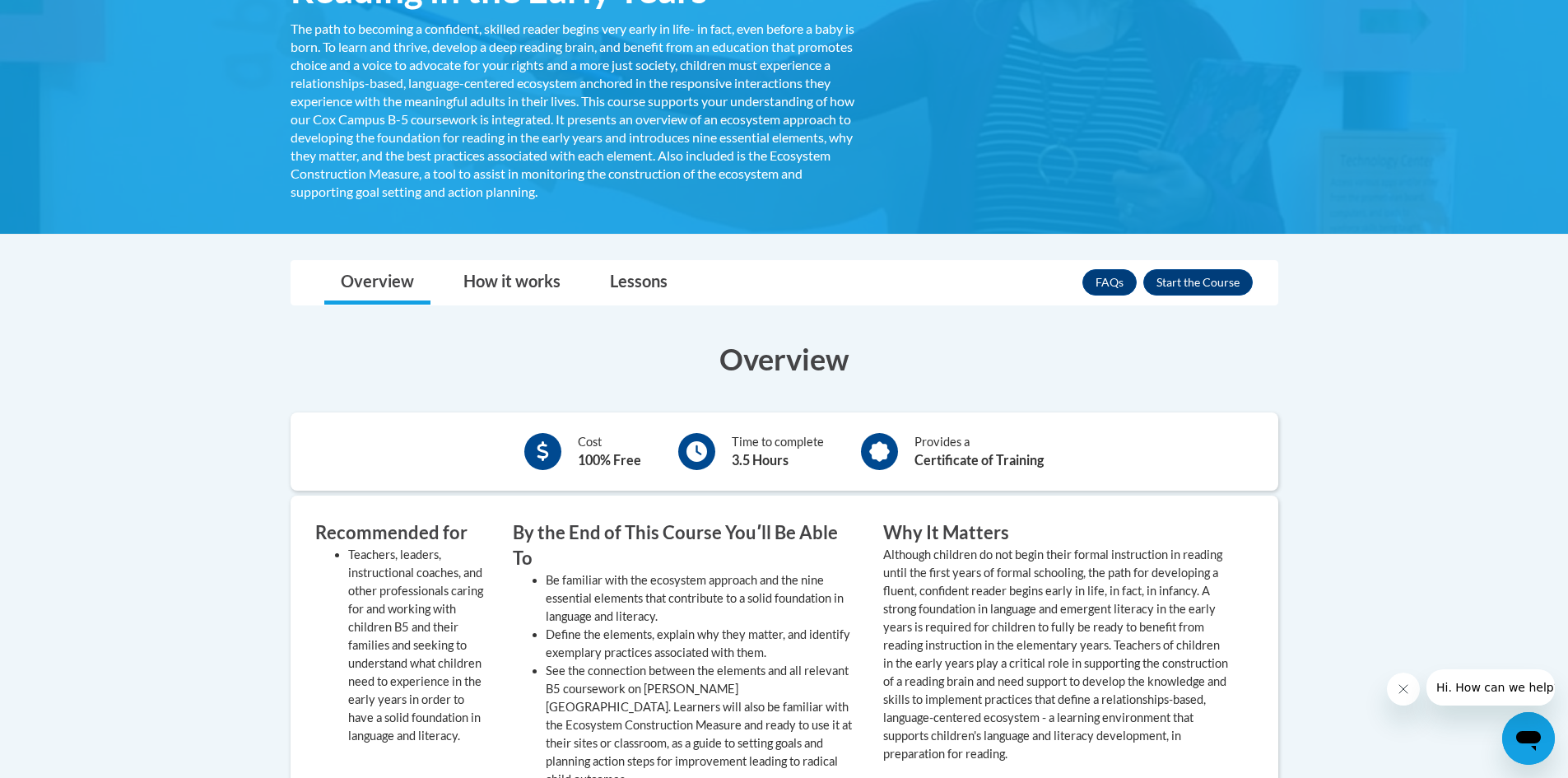
scroll to position [165, 0]
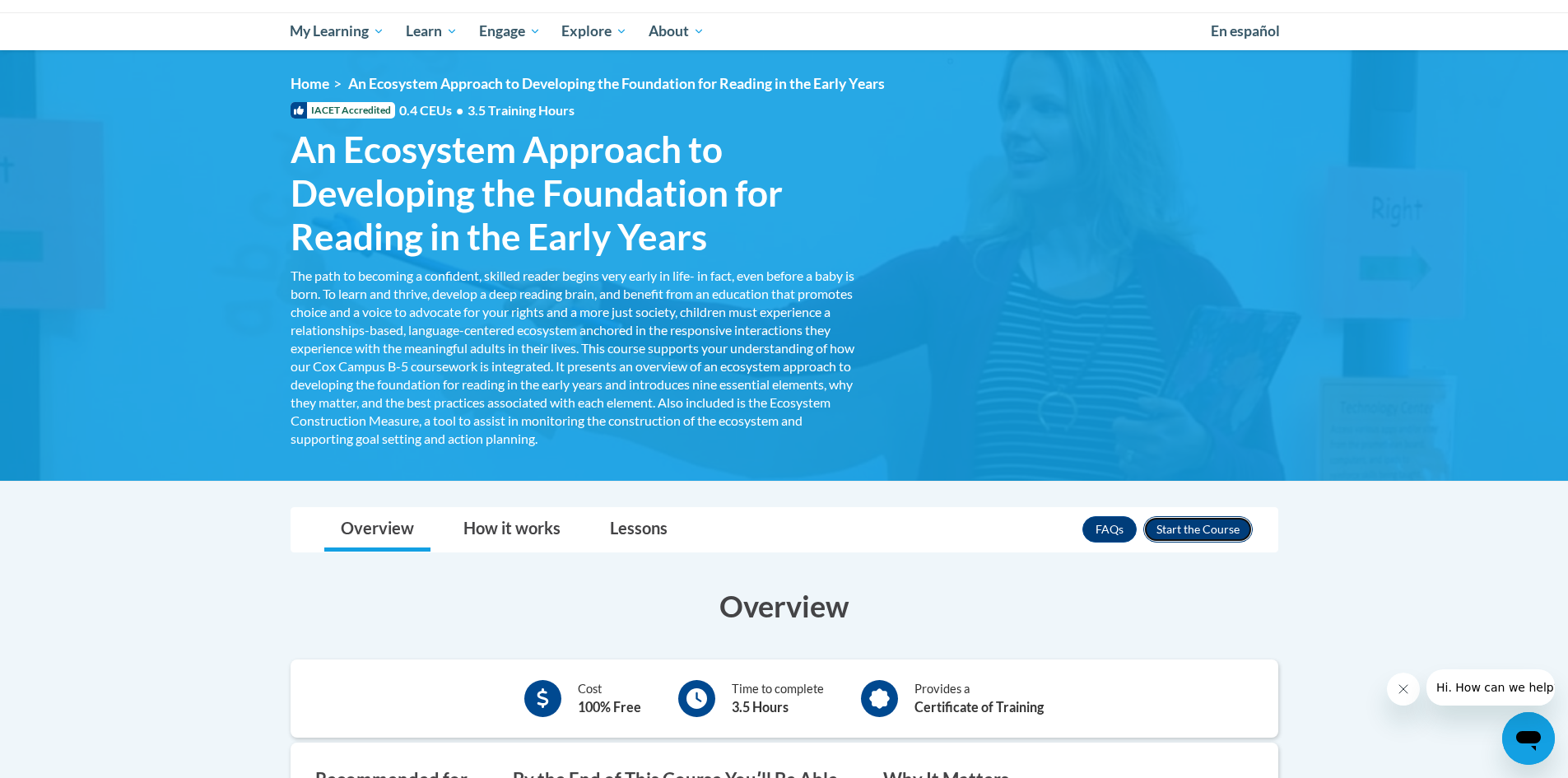
click at [1216, 534] on button "Enroll" at bounding box center [1198, 528] width 109 height 26
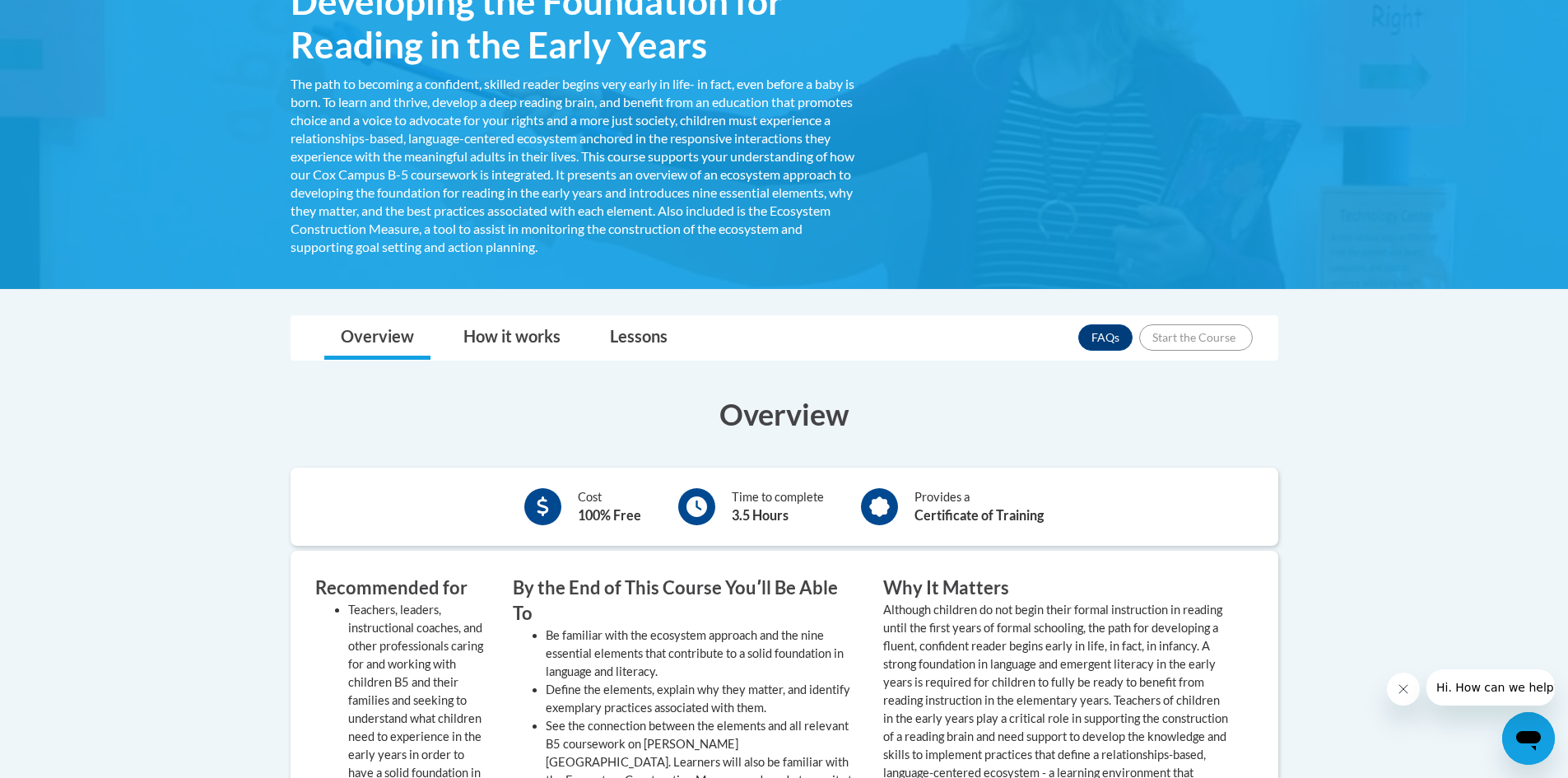
scroll to position [494, 0]
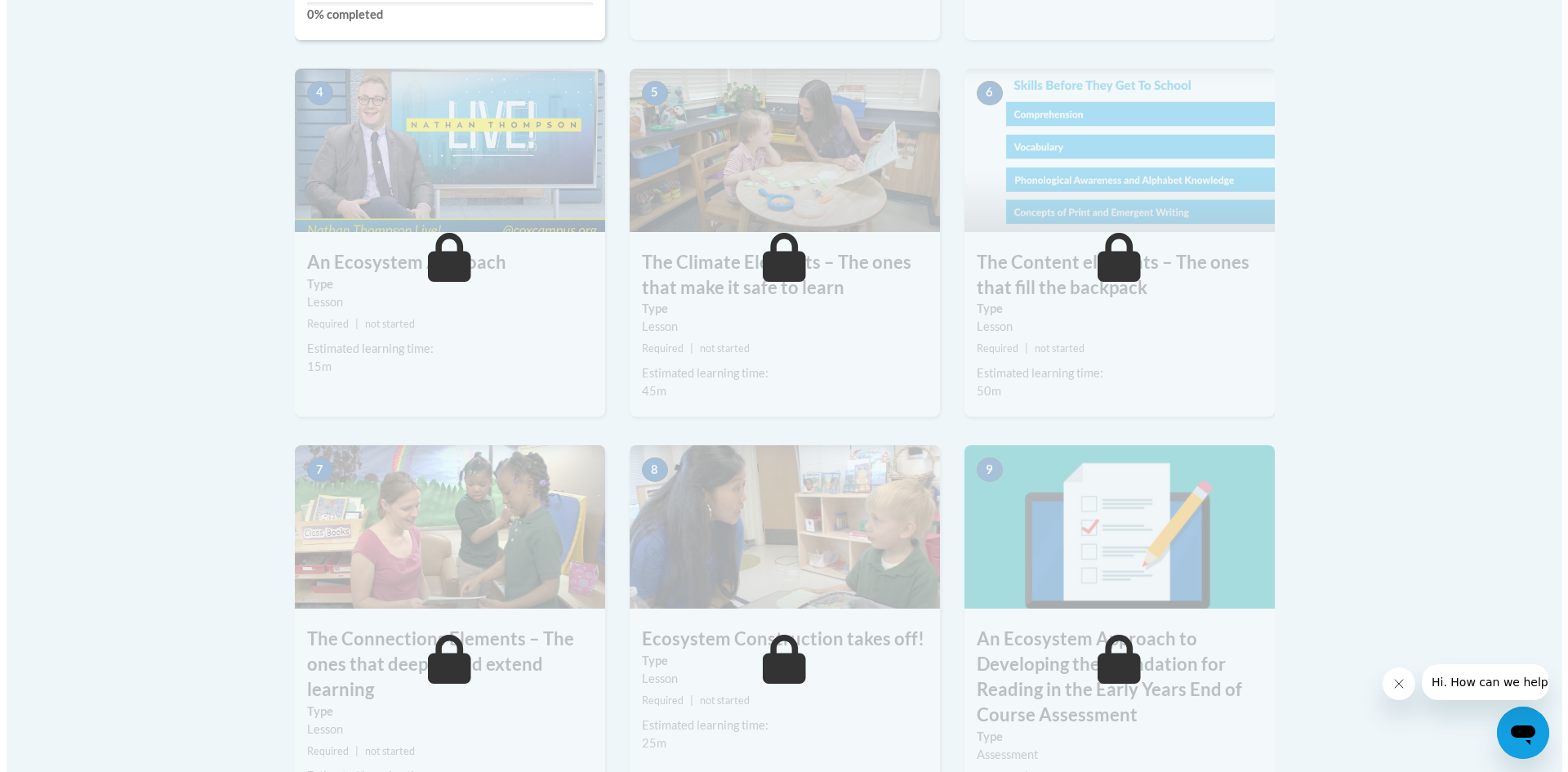
scroll to position [564, 0]
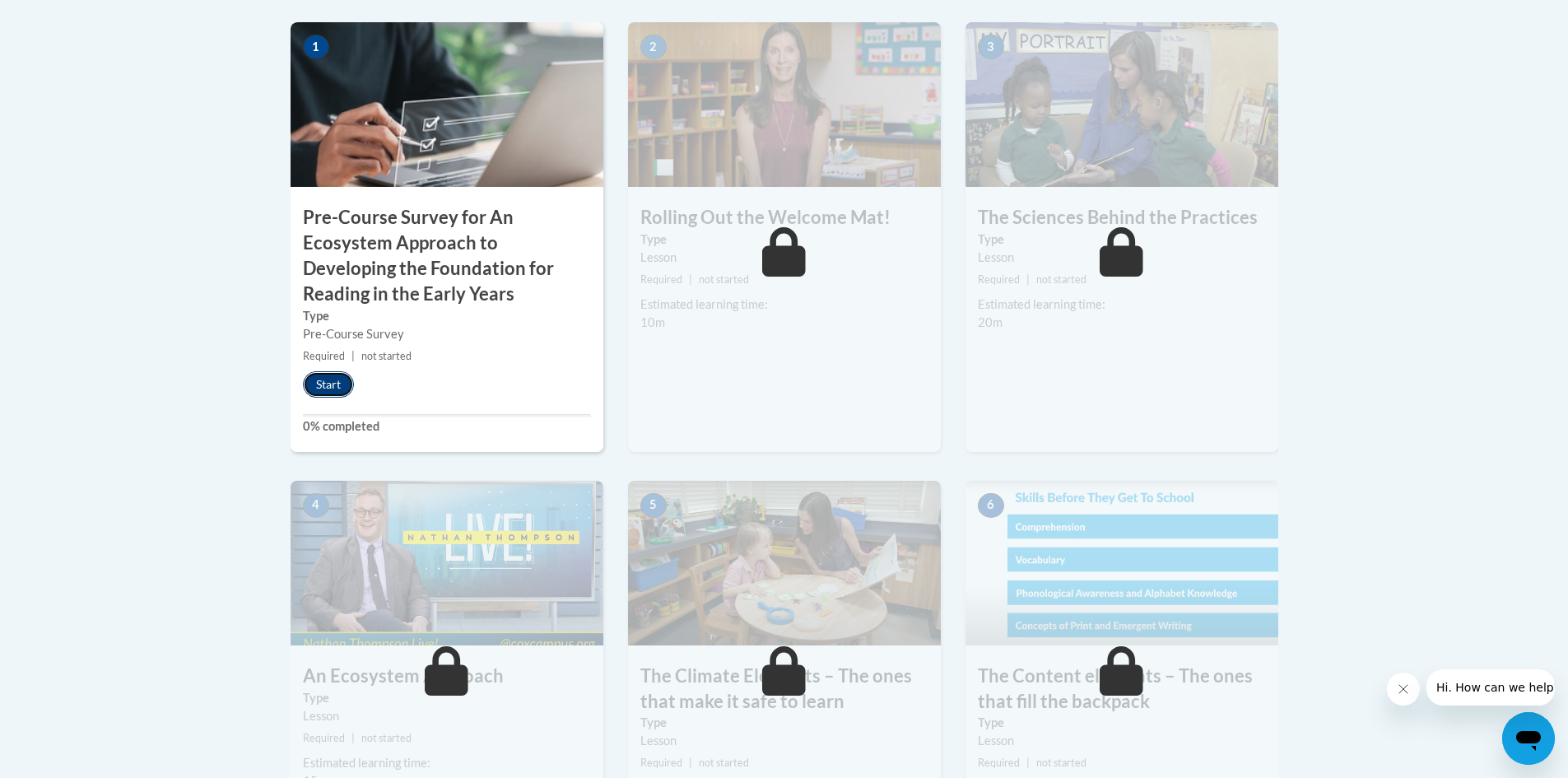
click at [327, 384] on button "Start" at bounding box center [328, 384] width 51 height 26
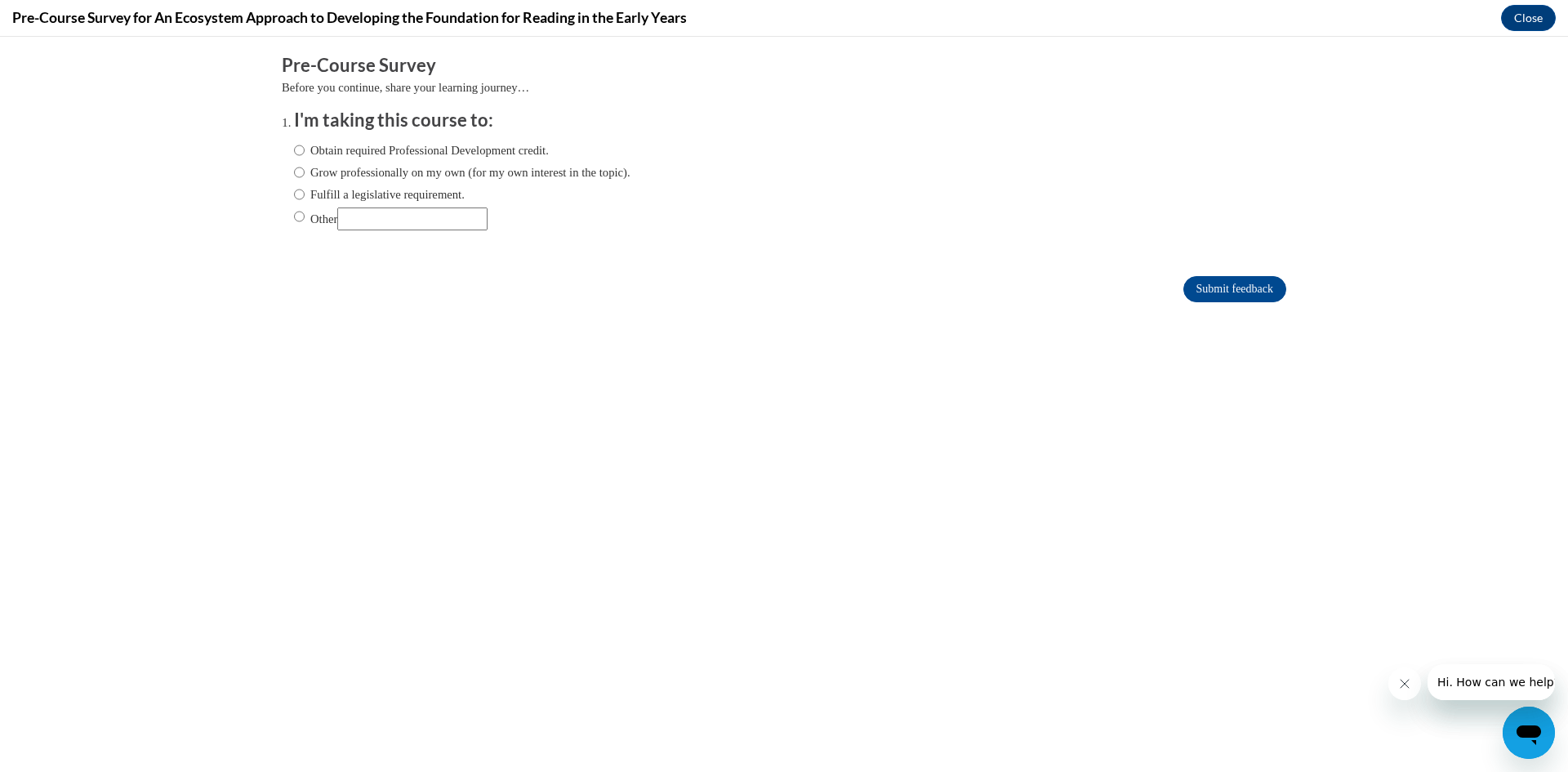
scroll to position [0, 0]
click at [372, 144] on label "Obtain required Professional Development credit." at bounding box center [422, 151] width 255 height 18
click at [305, 144] on input "Obtain required Professional Development credit." at bounding box center [299, 151] width 11 height 18
radio input "true"
click at [1183, 283] on input "Submit feedback" at bounding box center [1234, 288] width 102 height 26
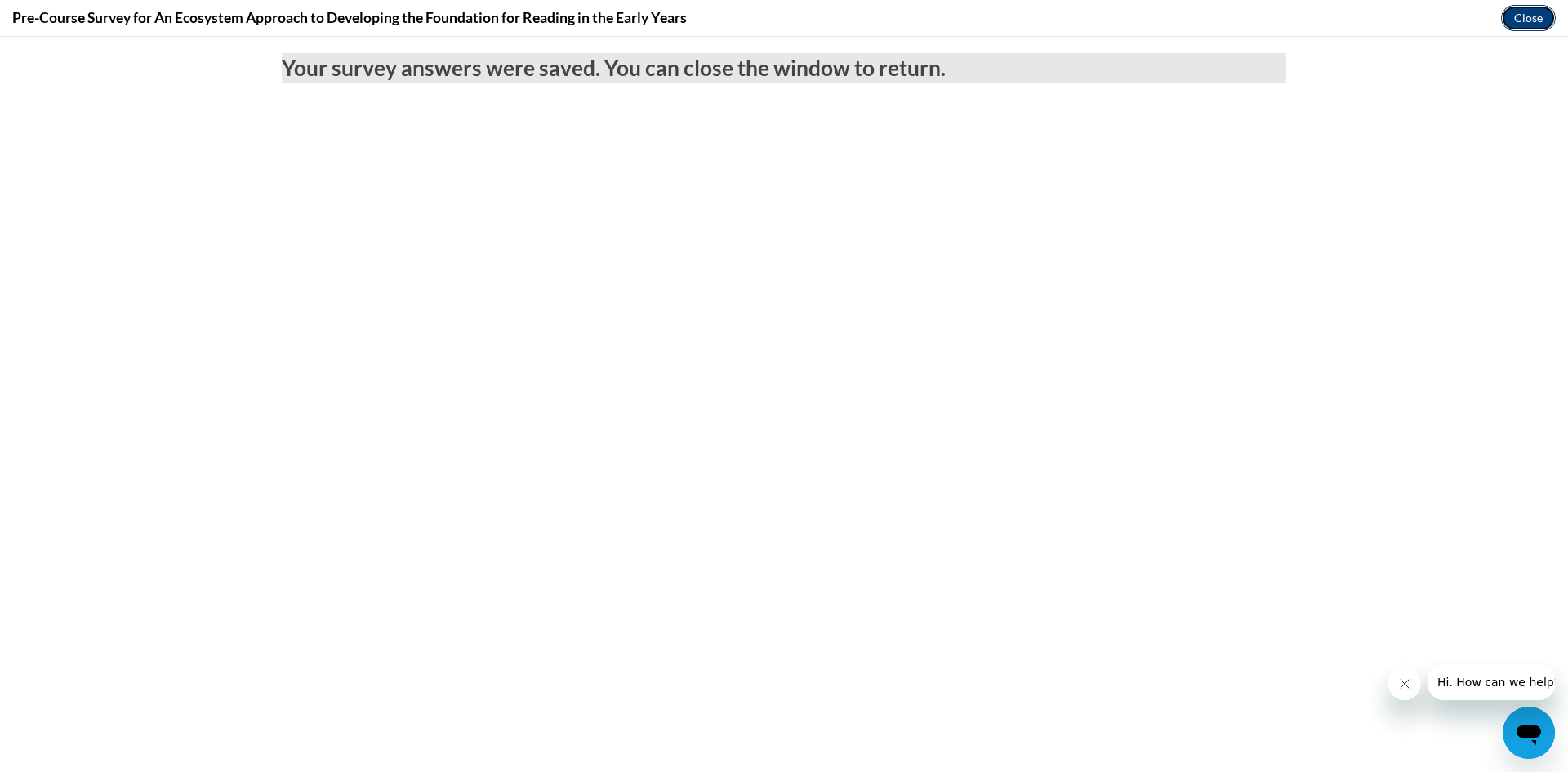
click at [1530, 8] on button "Close" at bounding box center [1528, 18] width 55 height 26
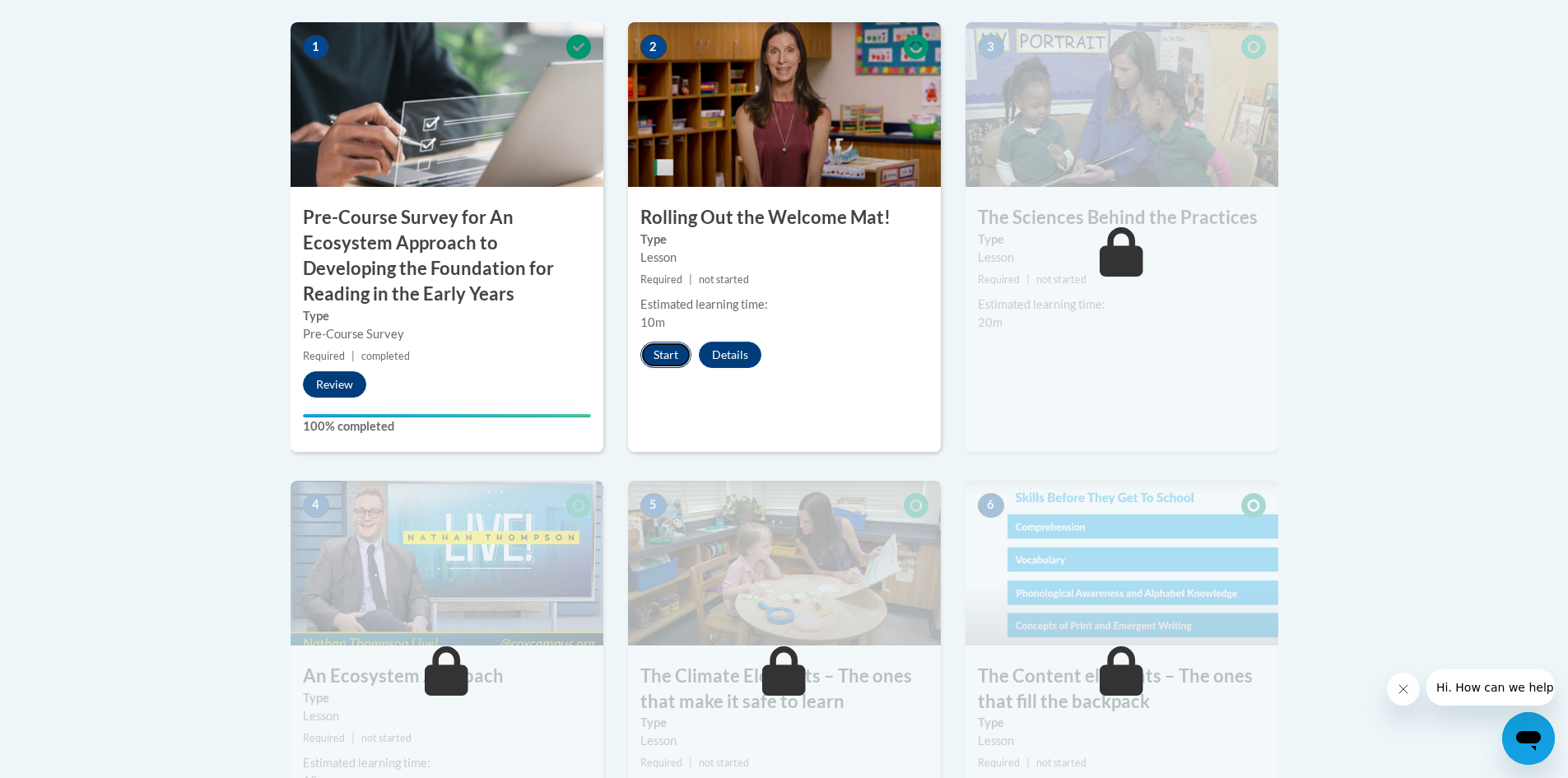
click at [643, 352] on button "Start" at bounding box center [665, 355] width 51 height 26
